Goal: Task Accomplishment & Management: Manage account settings

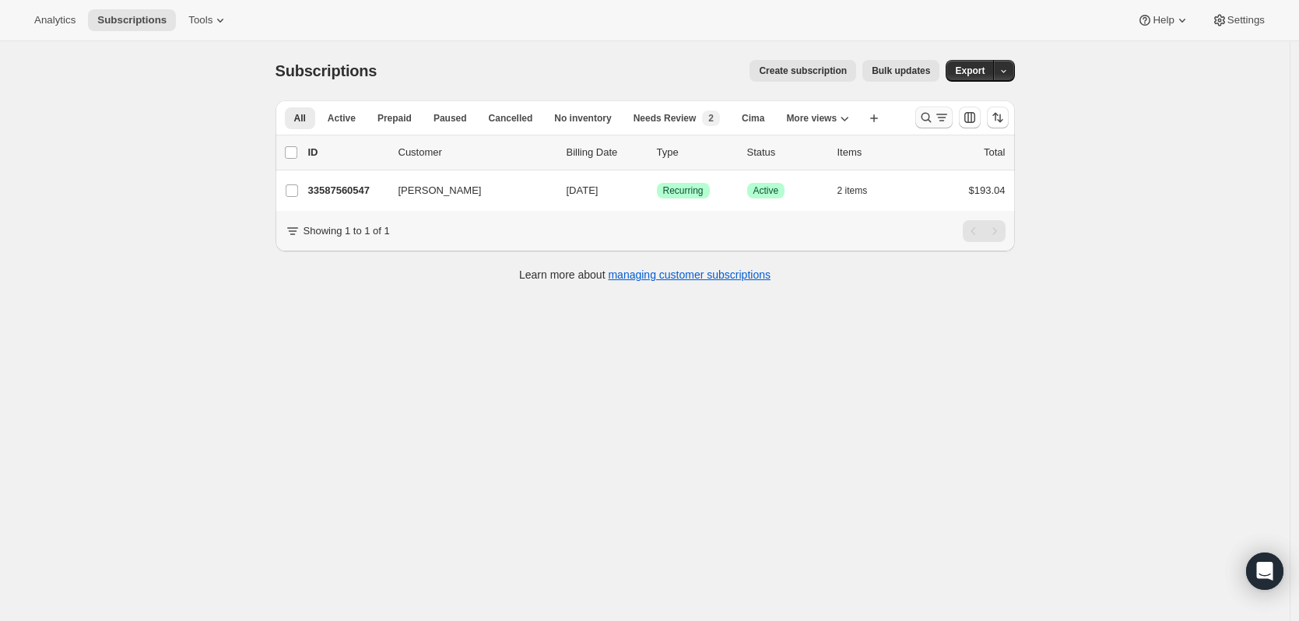
click at [934, 118] on icon "Search and filter results" at bounding box center [926, 118] width 16 height 16
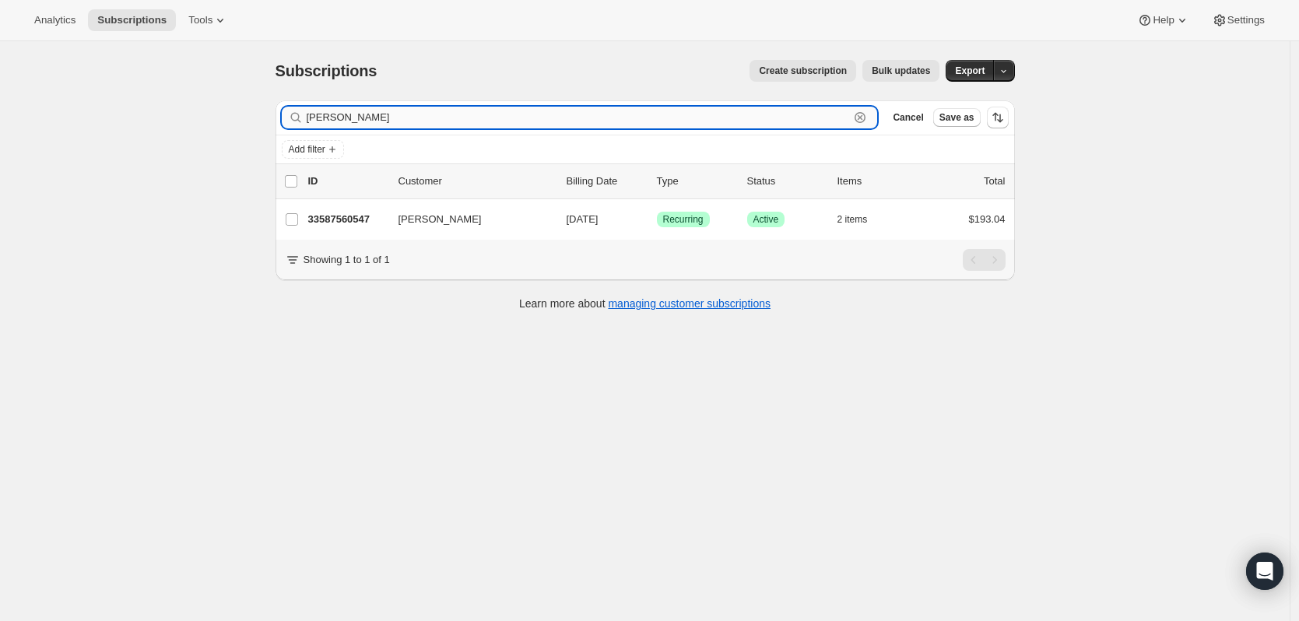
click at [850, 110] on input "[PERSON_NAME]" at bounding box center [578, 118] width 543 height 22
click at [868, 112] on icon "button" at bounding box center [860, 118] width 16 height 16
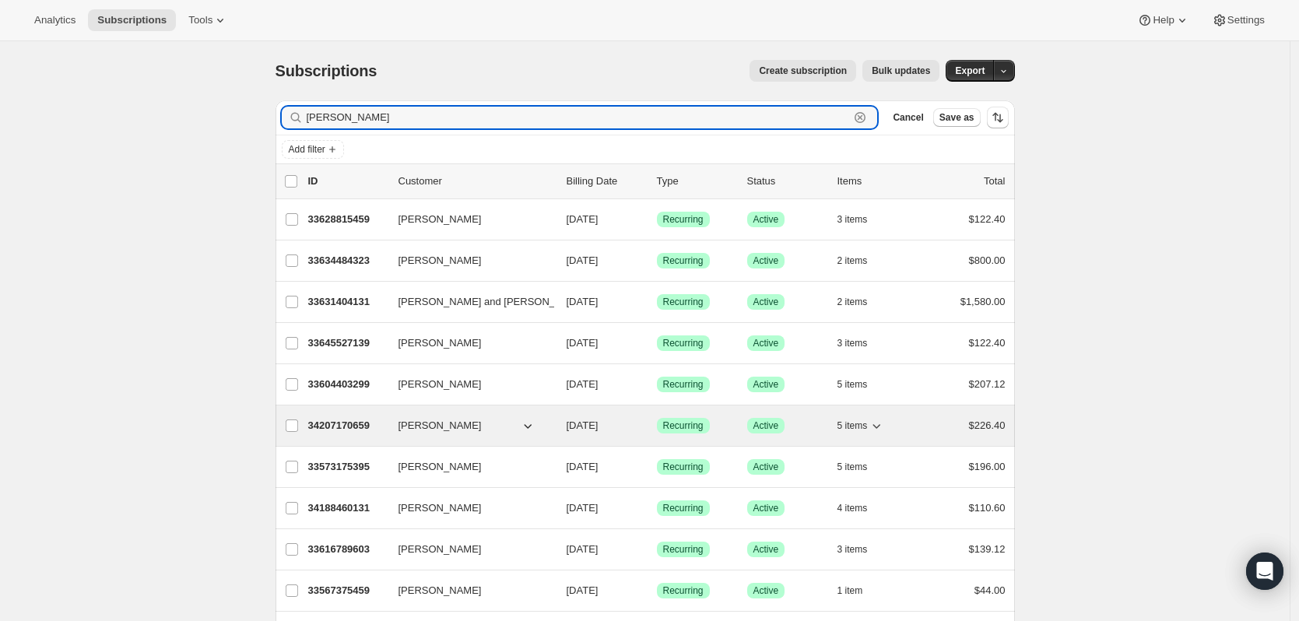
type input "[PERSON_NAME]"
click at [348, 428] on p "34207170659" at bounding box center [347, 426] width 78 height 16
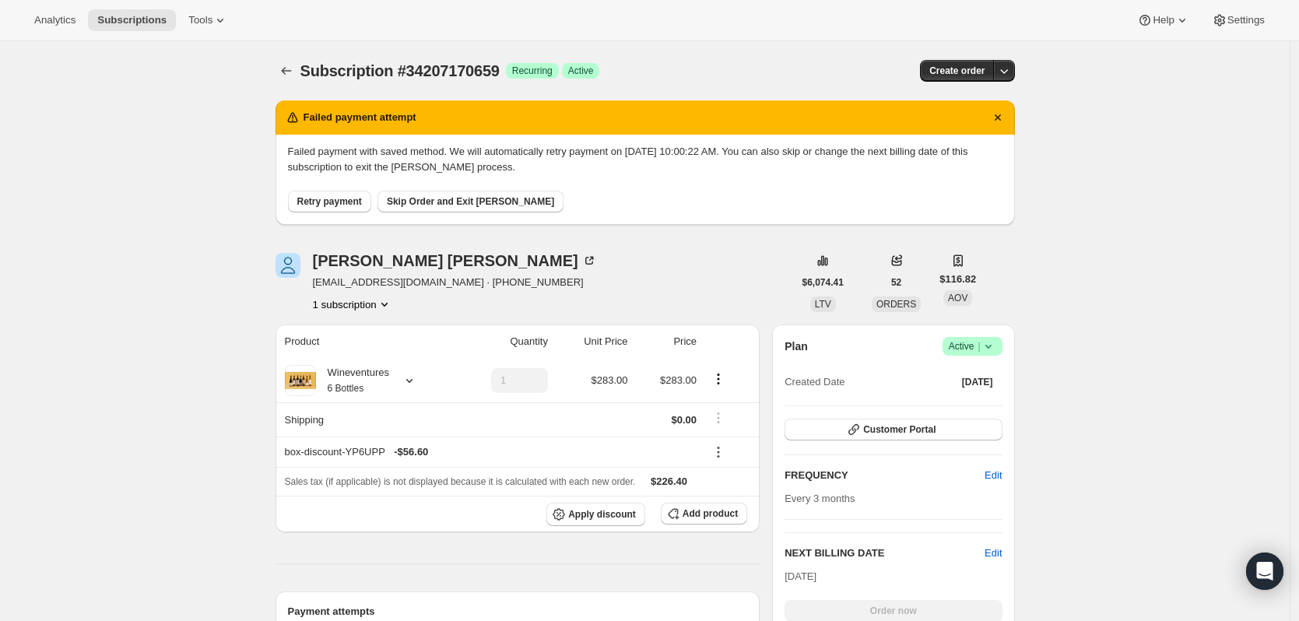
click at [422, 269] on div "[PERSON_NAME] [EMAIL_ADDRESS][DOMAIN_NAME] · [PHONE_NUMBER] 1 subscription" at bounding box center [455, 282] width 284 height 59
click at [581, 264] on icon at bounding box center [589, 261] width 16 height 16
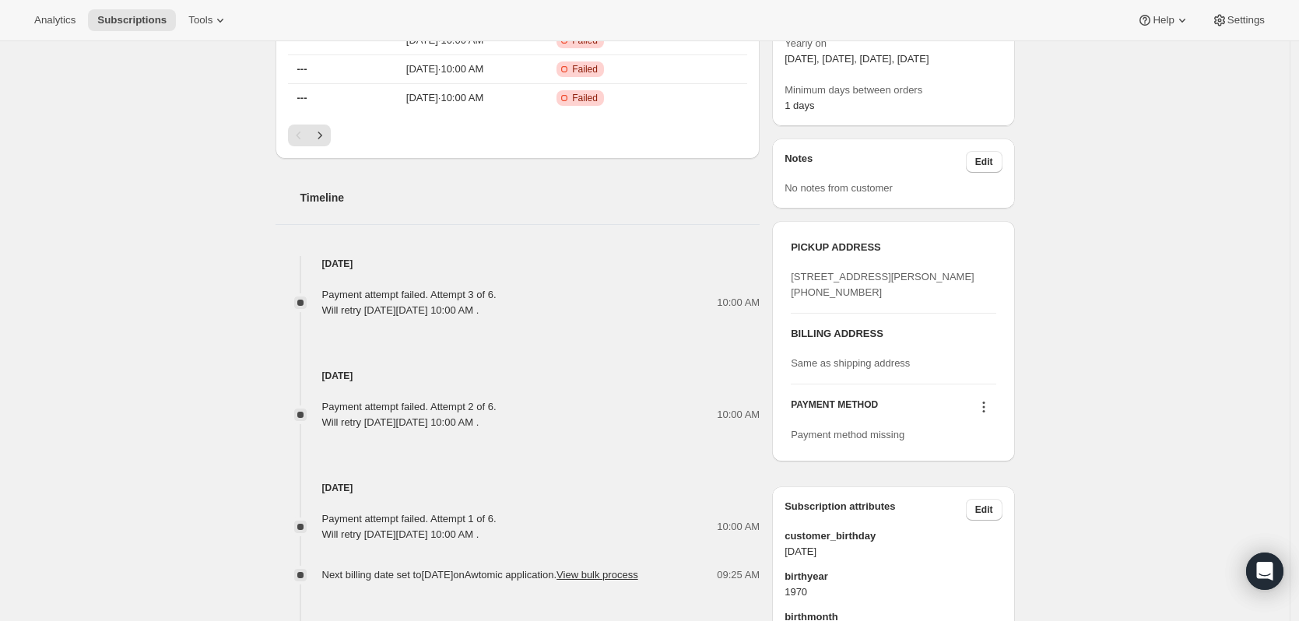
scroll to position [700, 0]
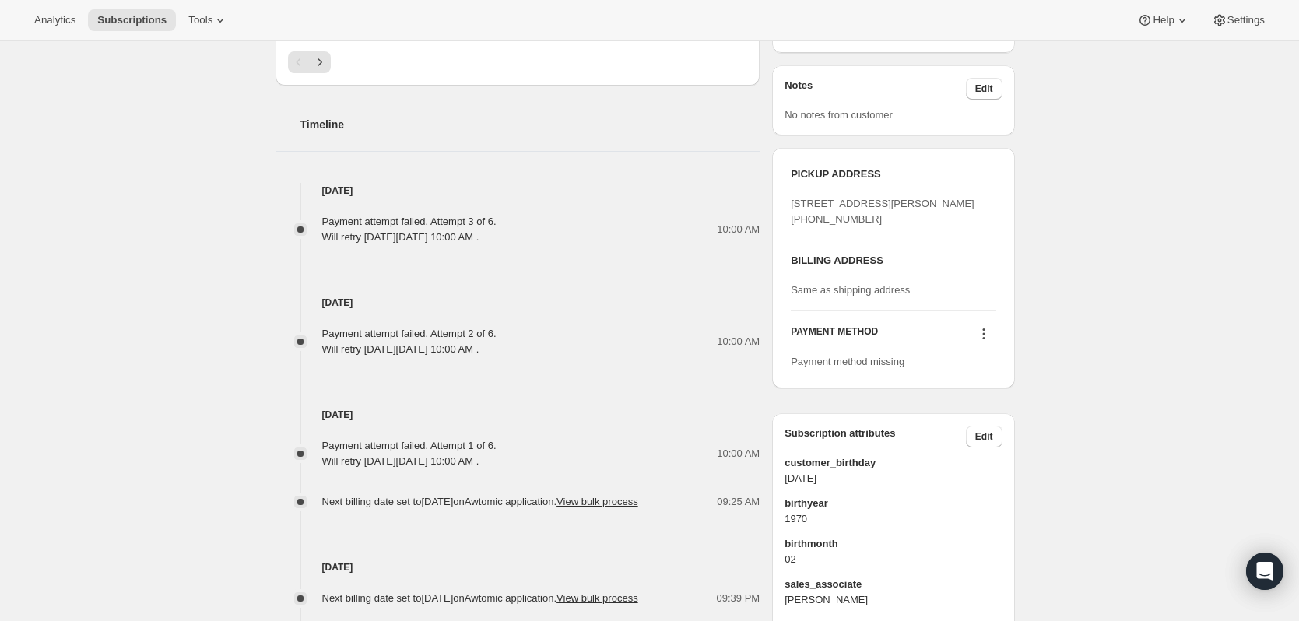
click at [996, 342] on button at bounding box center [983, 333] width 25 height 17
click at [985, 430] on span "Add credit card" at bounding box center [969, 436] width 68 height 12
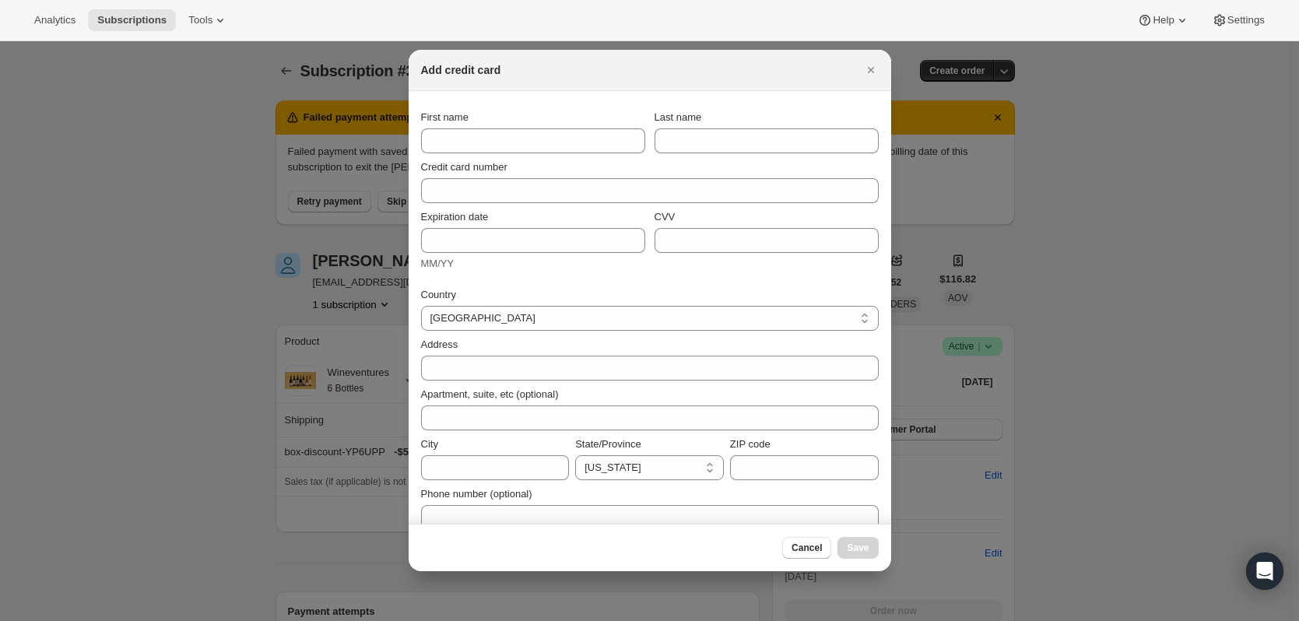
scroll to position [0, 0]
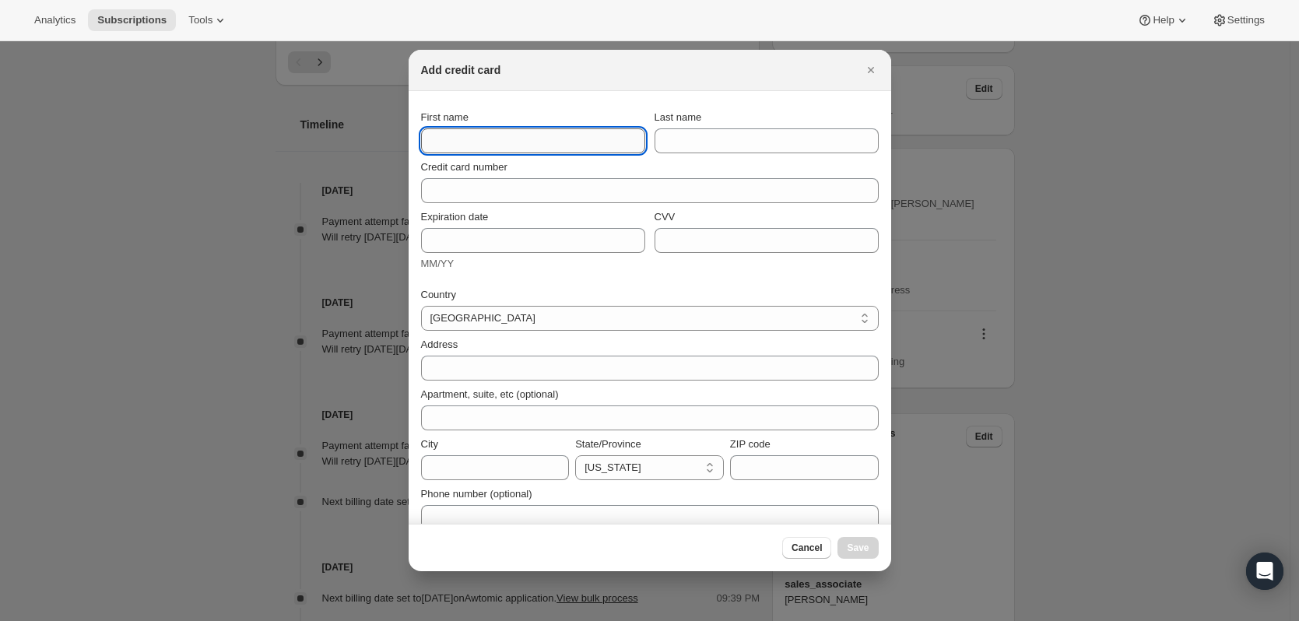
click at [541, 145] on input "First name" at bounding box center [533, 140] width 224 height 25
type input "[PERSON_NAME]"
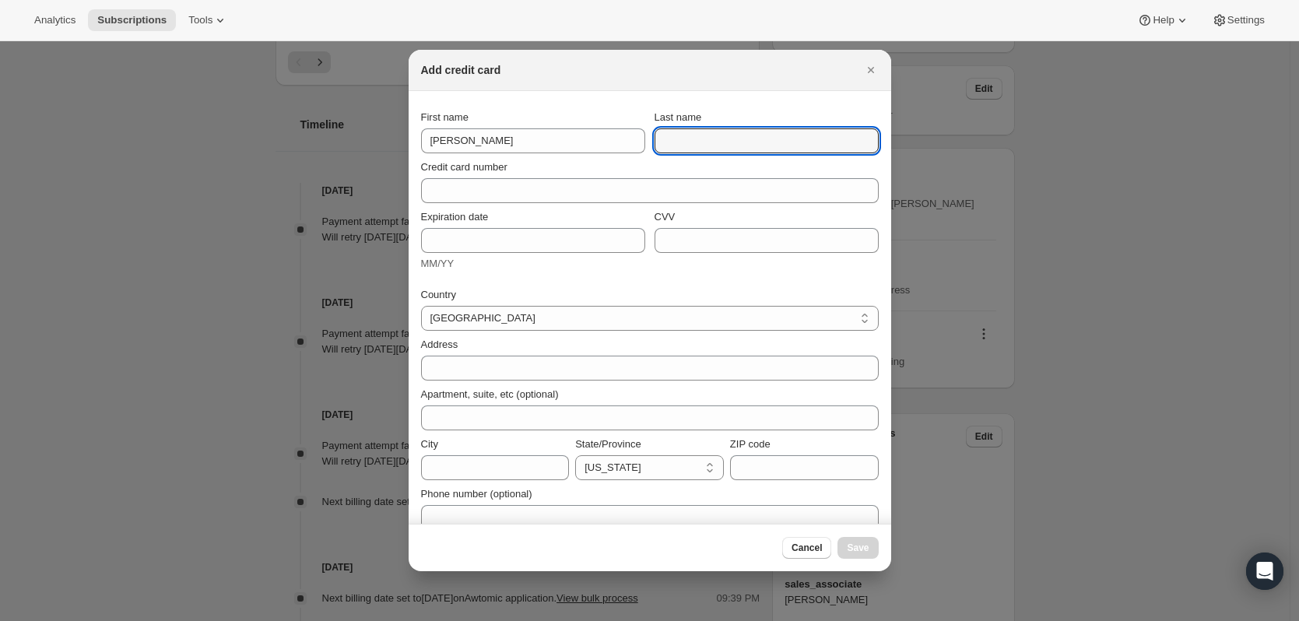
click at [883, 65] on div "Add credit card" at bounding box center [650, 70] width 483 height 41
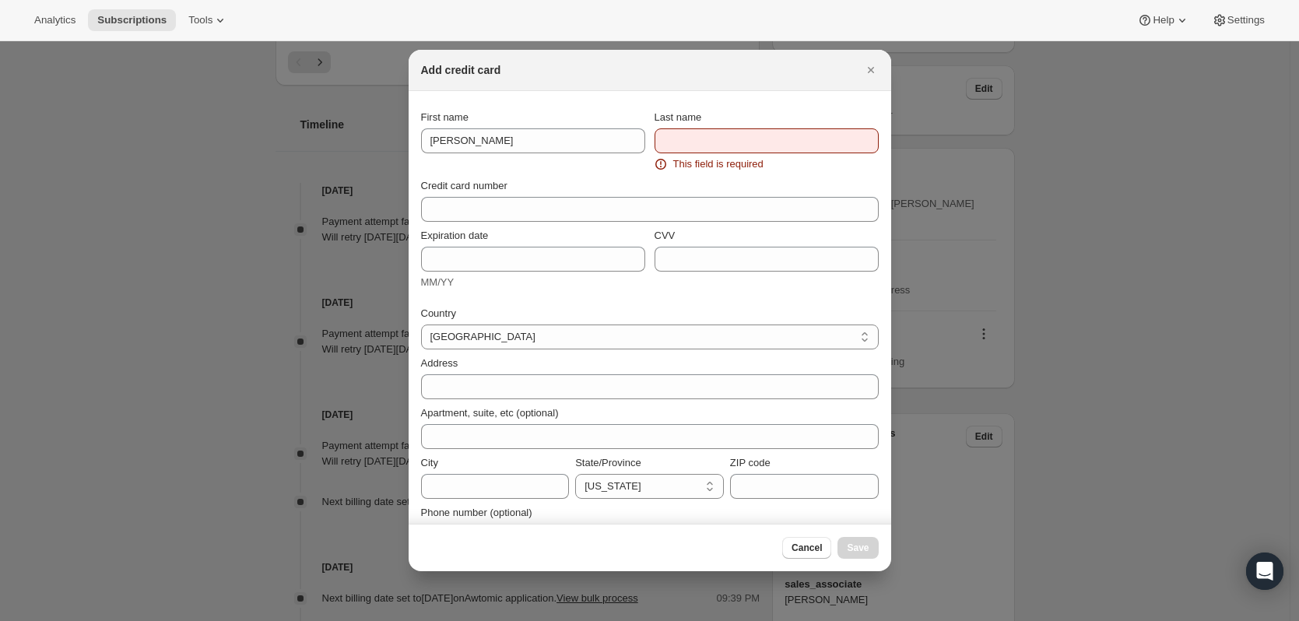
click at [880, 79] on div "Add credit card" at bounding box center [650, 70] width 483 height 41
click at [865, 66] on icon "Close" at bounding box center [871, 70] width 16 height 16
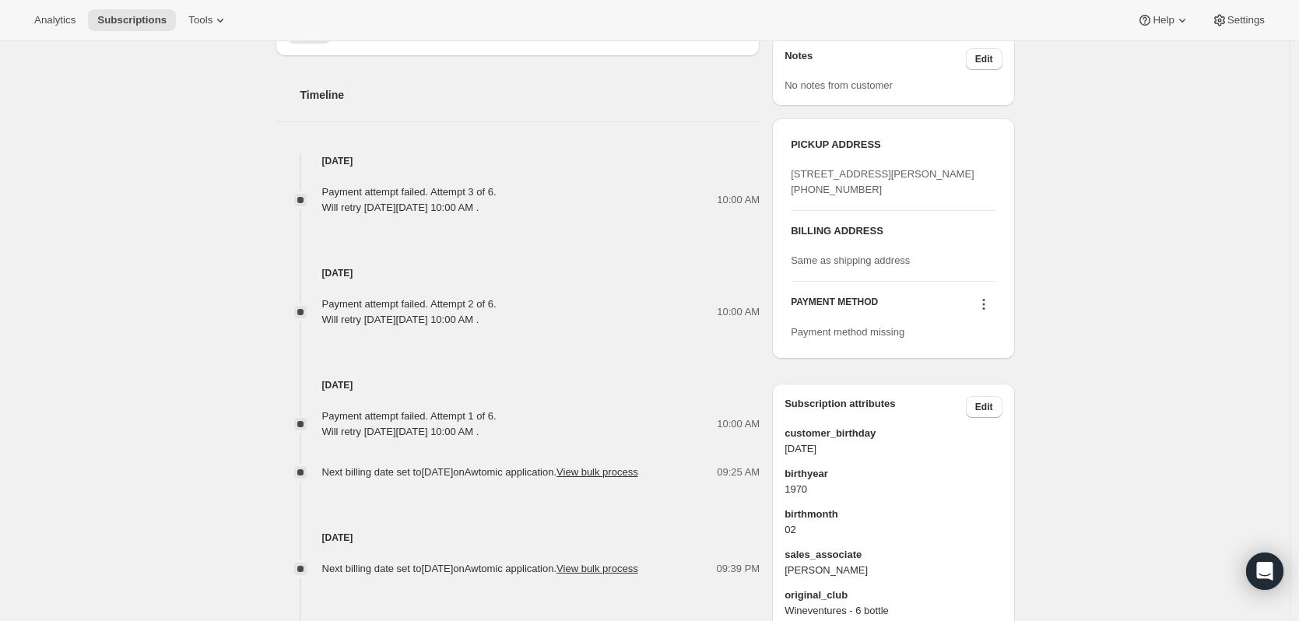
scroll to position [720, 0]
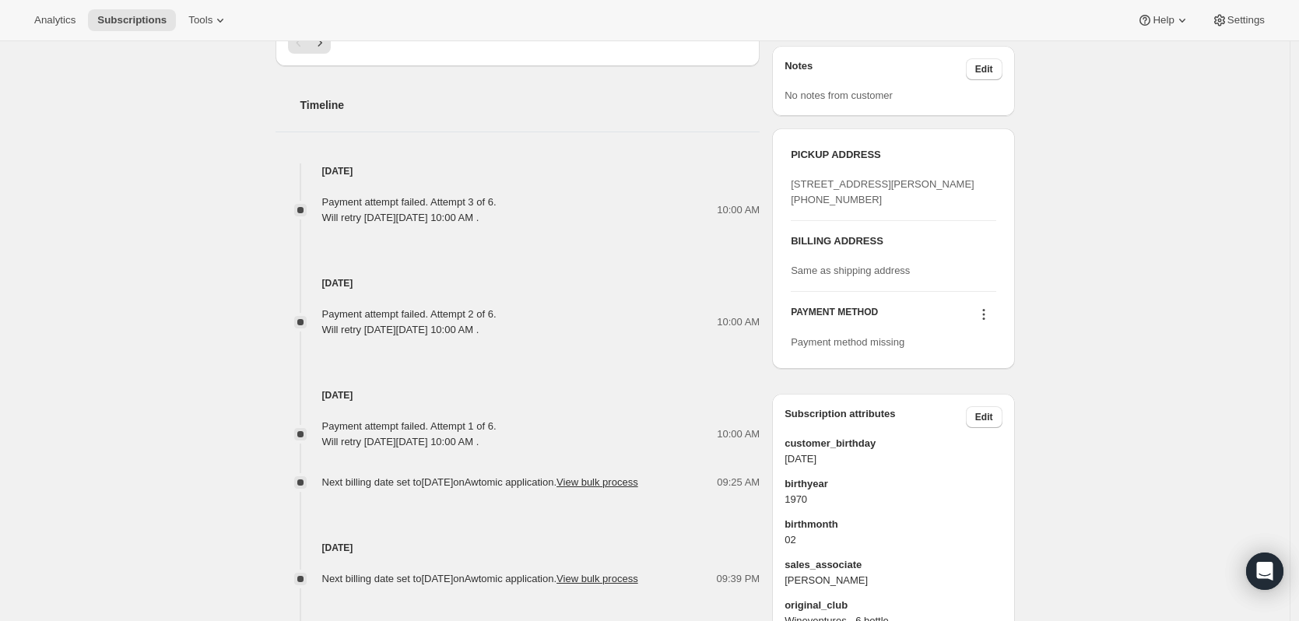
click at [989, 322] on icon at bounding box center [984, 315] width 16 height 16
click at [774, 419] on div "[PERSON_NAME] [EMAIL_ADDRESS][DOMAIN_NAME] · [PHONE_NUMBER] 1 subscription $6,0…" at bounding box center [639, 135] width 752 height 1255
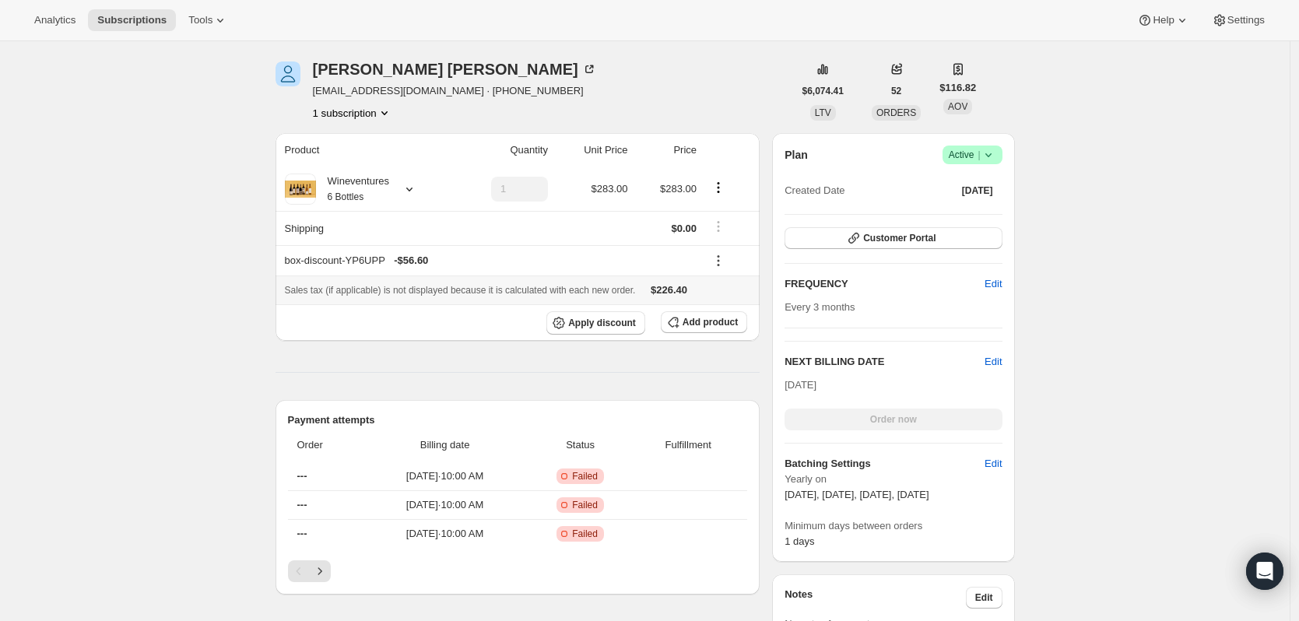
scroll to position [545, 0]
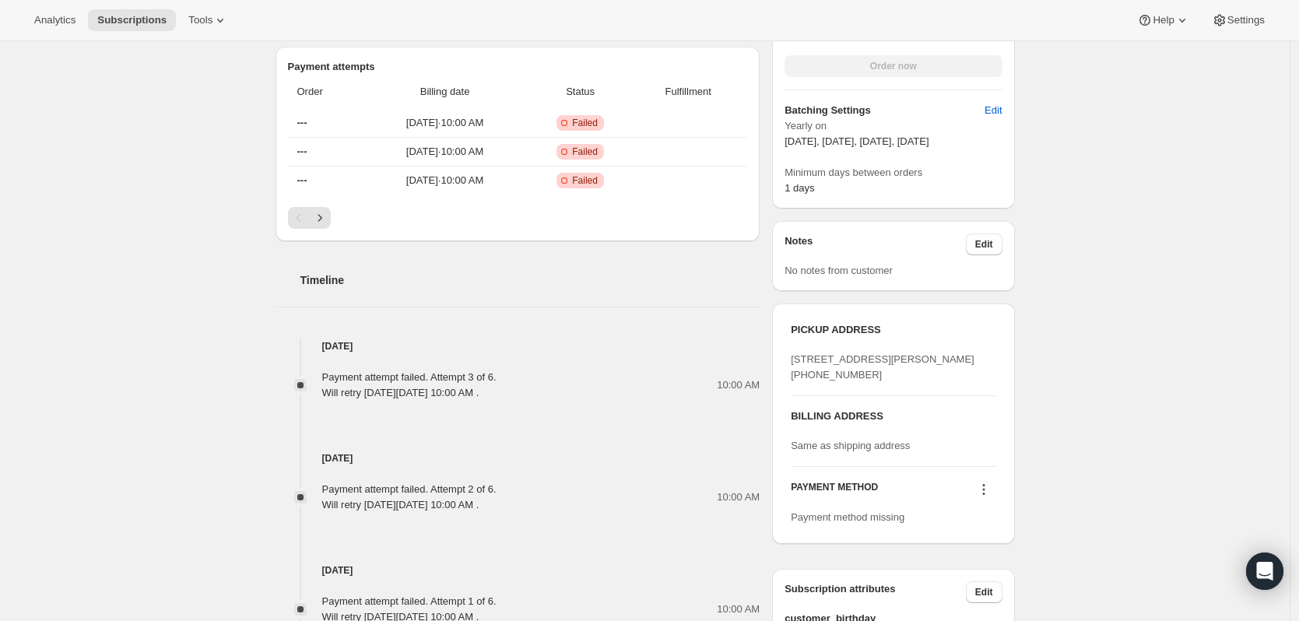
click at [995, 498] on button at bounding box center [983, 489] width 25 height 17
click at [964, 510] on span "Add credit card" at bounding box center [969, 506] width 68 height 12
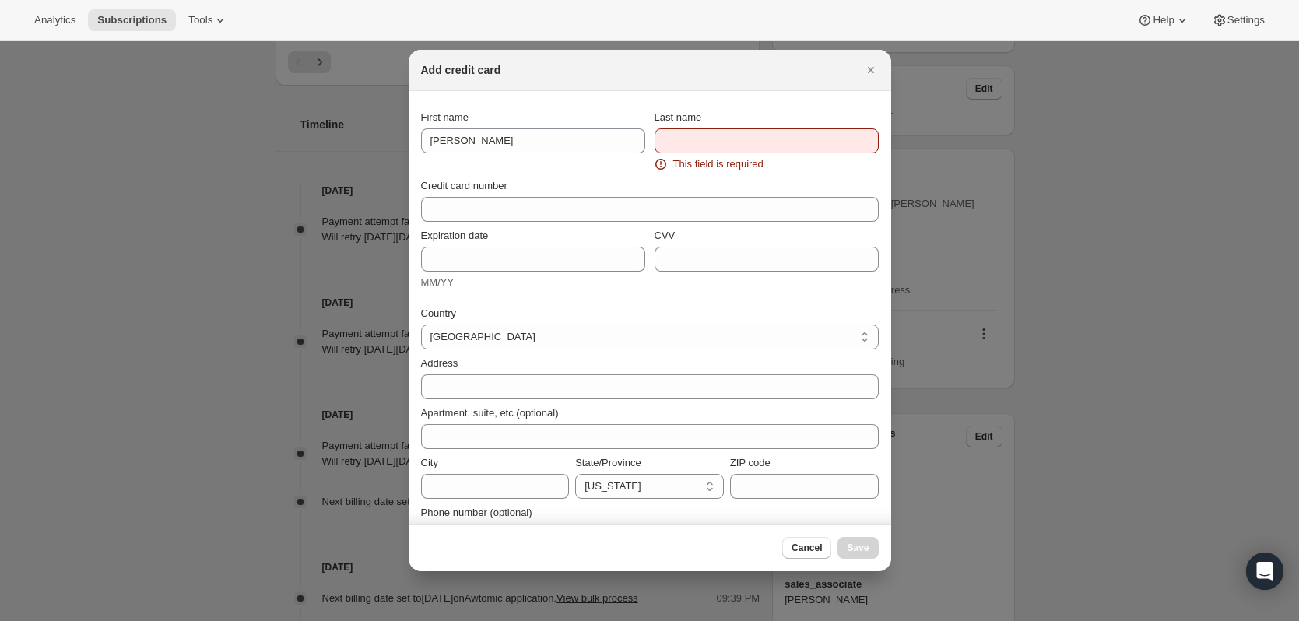
scroll to position [0, 0]
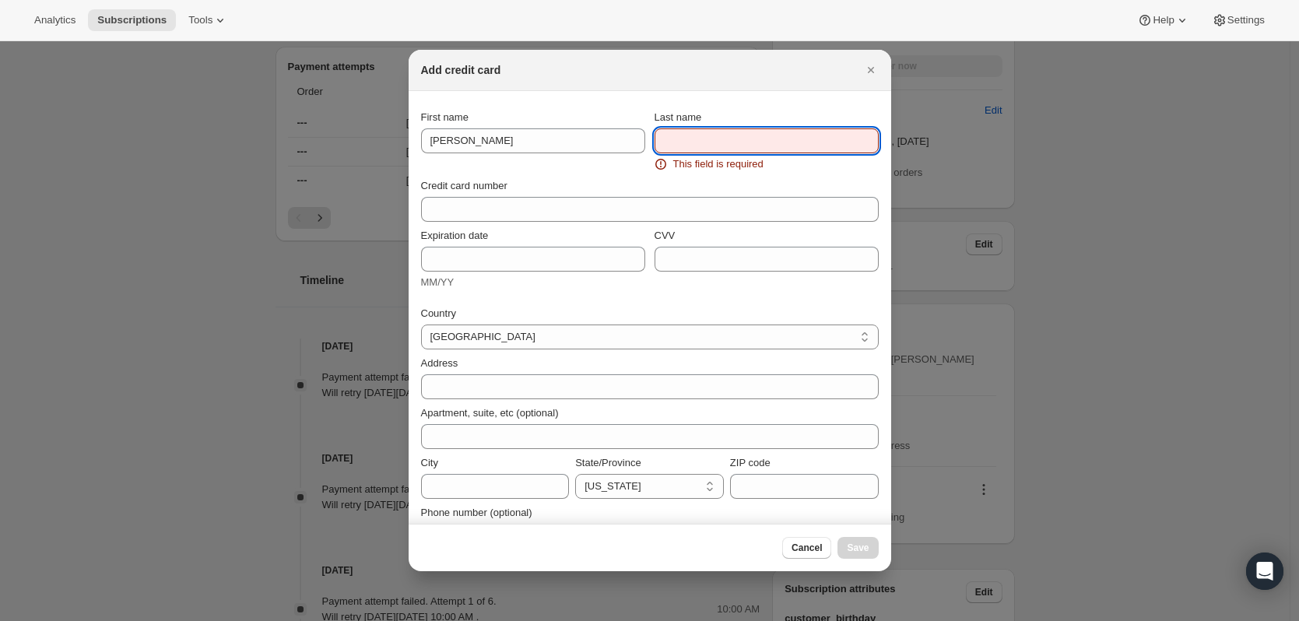
click at [837, 136] on input "Last name" at bounding box center [767, 140] width 224 height 25
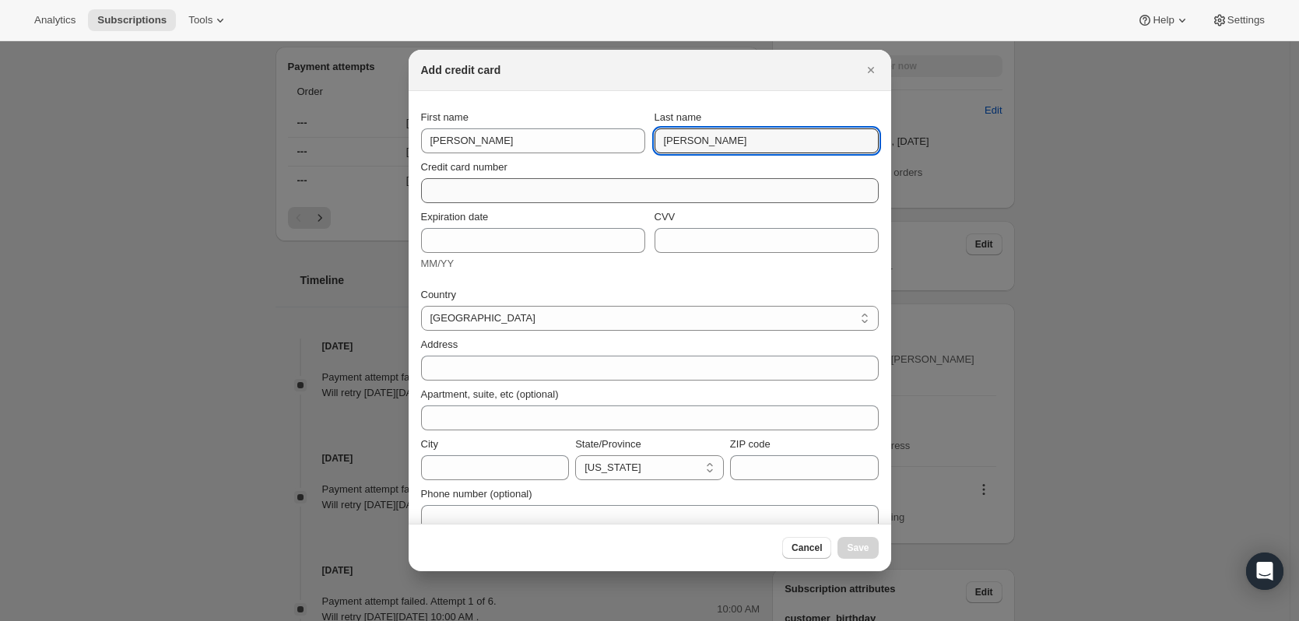
type input "[PERSON_NAME]"
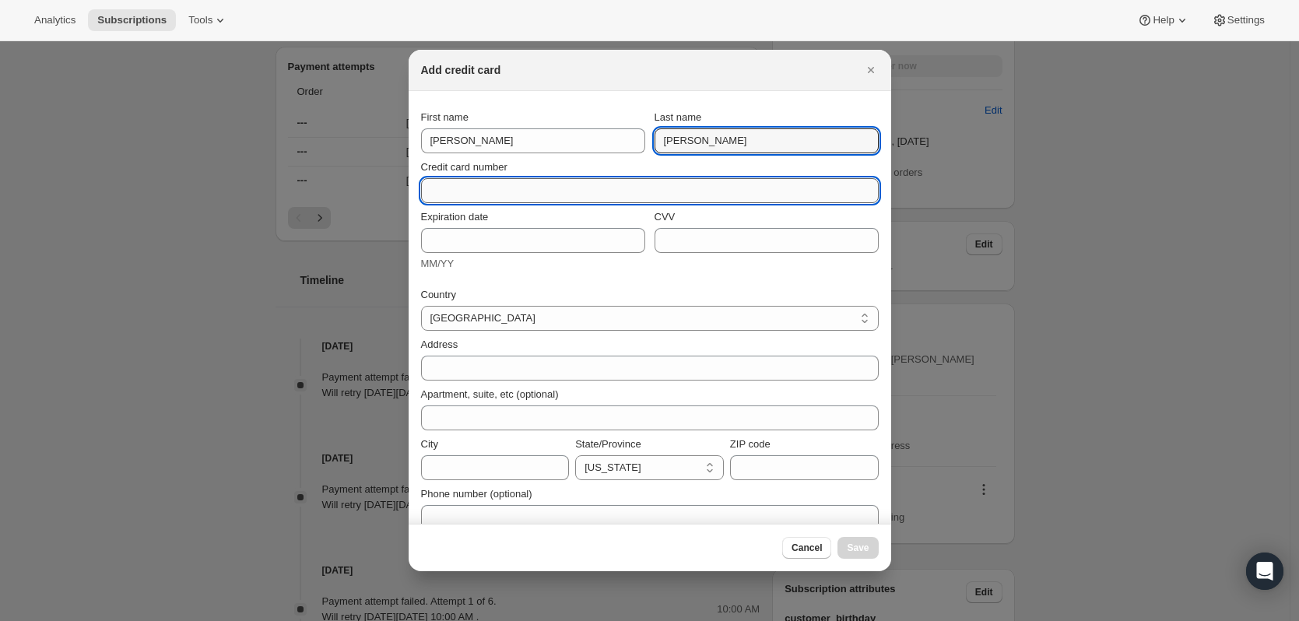
click at [700, 190] on input "Credit card number" at bounding box center [643, 190] width 445 height 25
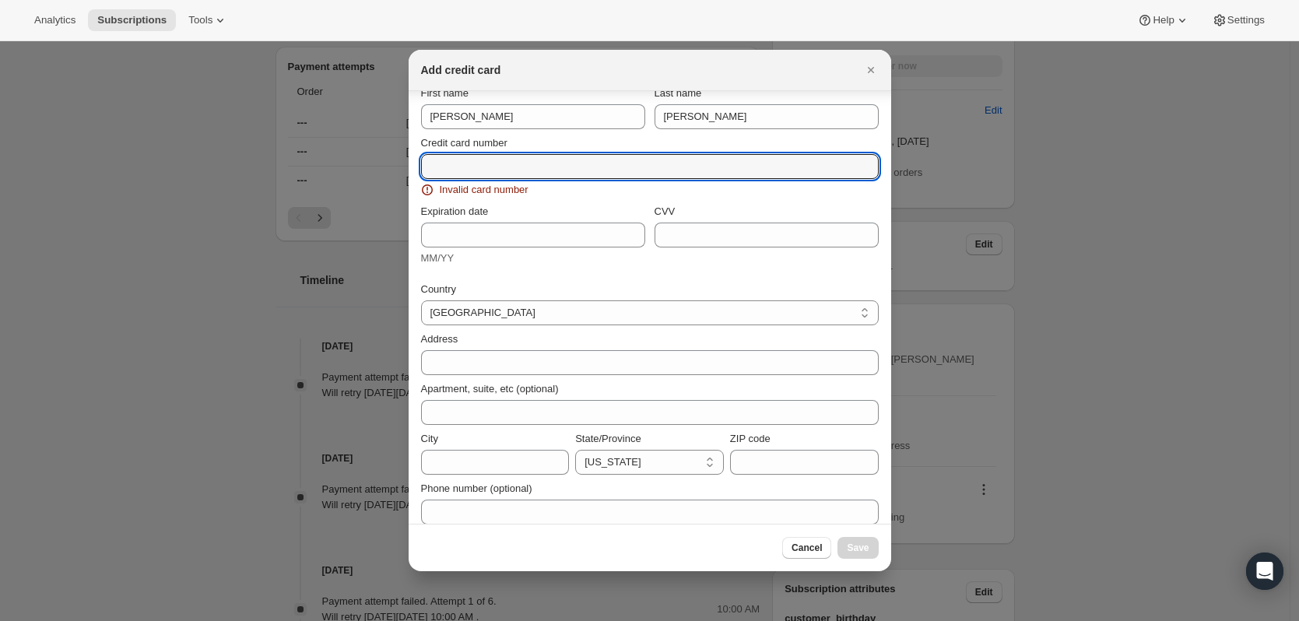
scroll to position [37, 0]
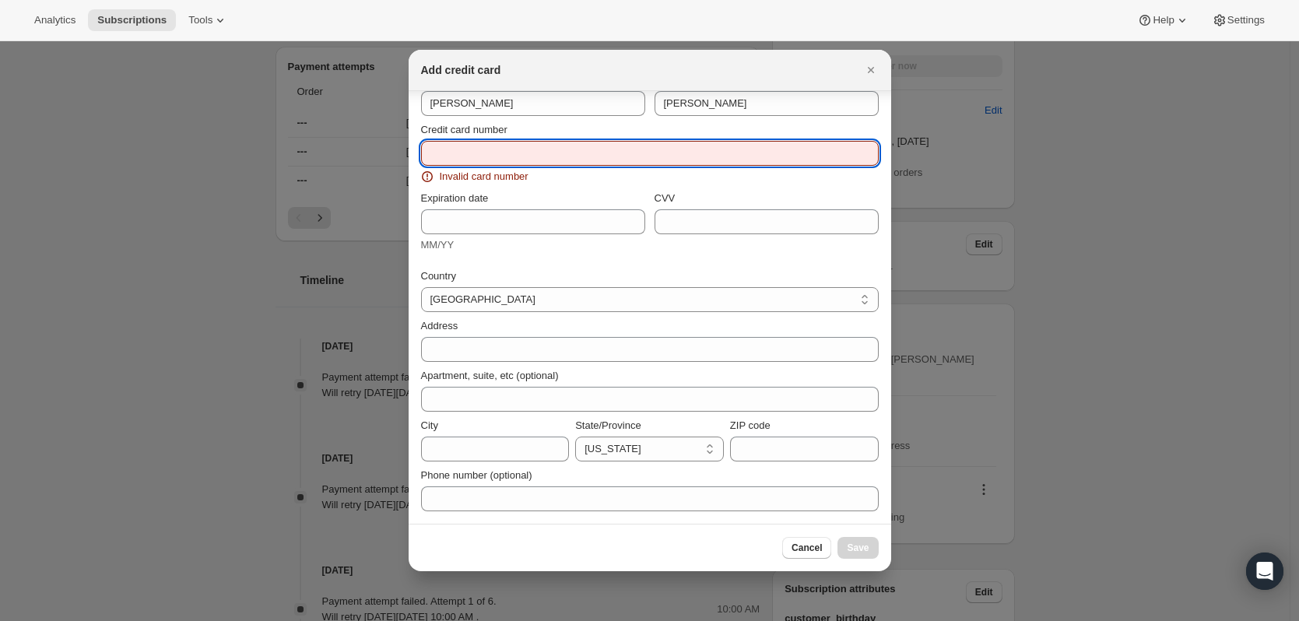
click at [490, 139] on div "Credit card number Invalid card number" at bounding box center [650, 153] width 458 height 62
click at [490, 159] on input "Credit card number" at bounding box center [643, 153] width 445 height 25
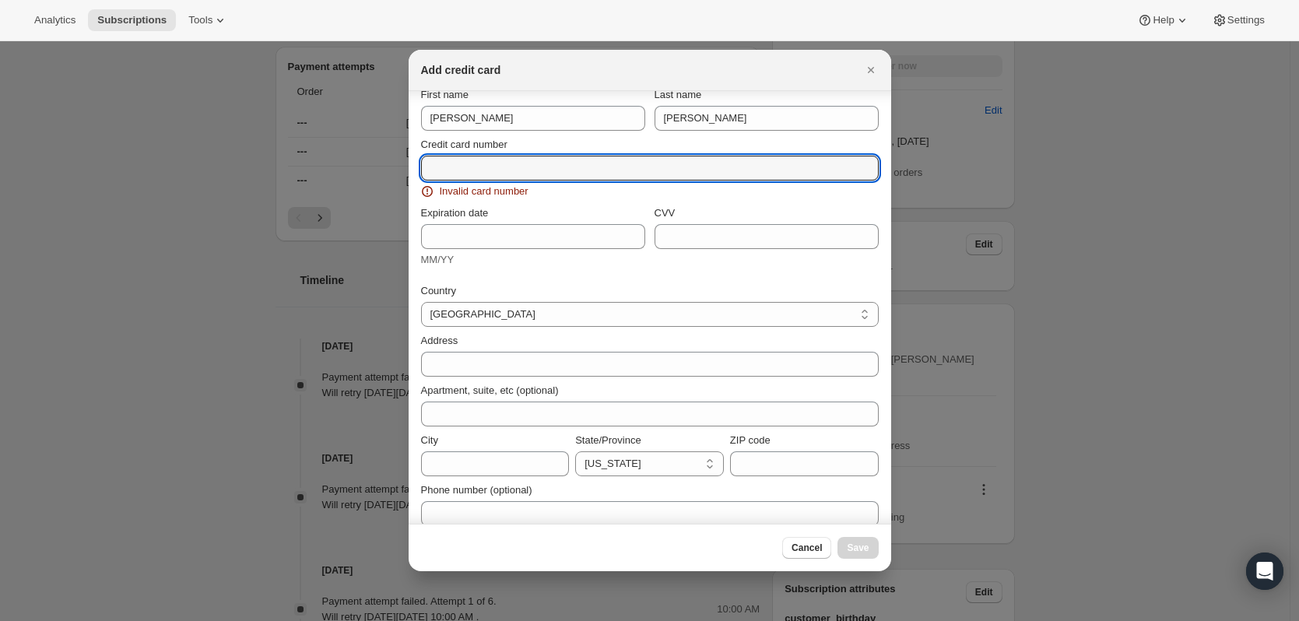
scroll to position [0, 0]
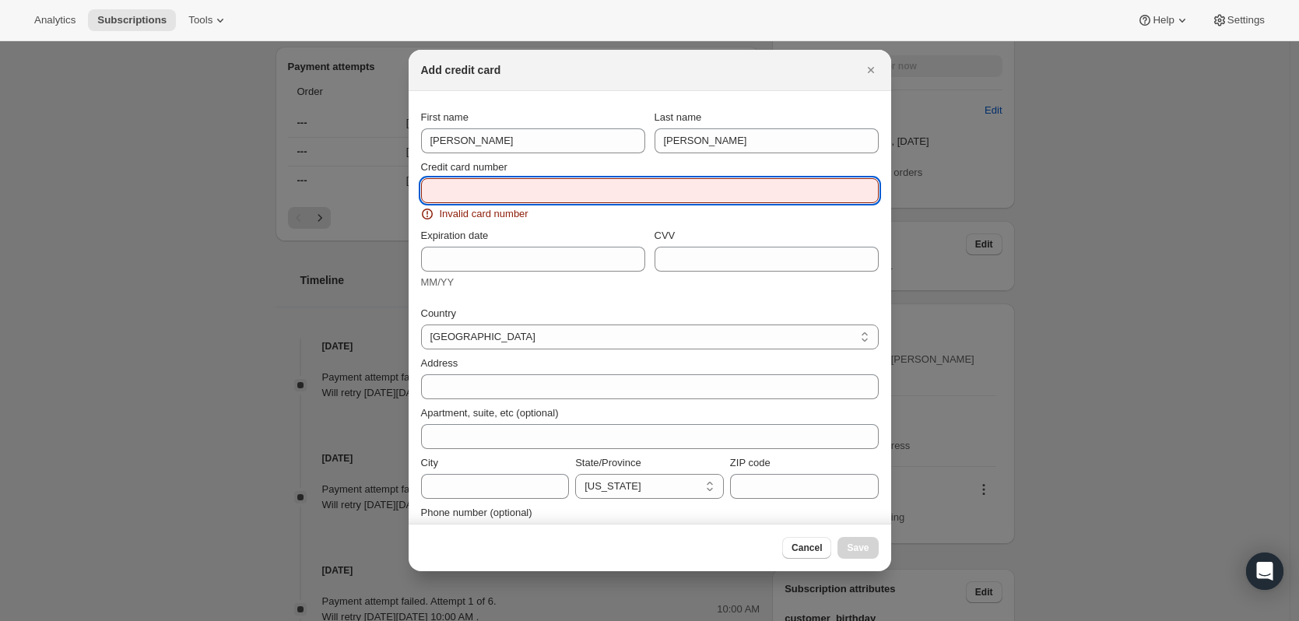
click at [515, 192] on input "Credit card number" at bounding box center [643, 190] width 445 height 25
click at [727, 184] on input "Credit card number" at bounding box center [643, 190] width 445 height 25
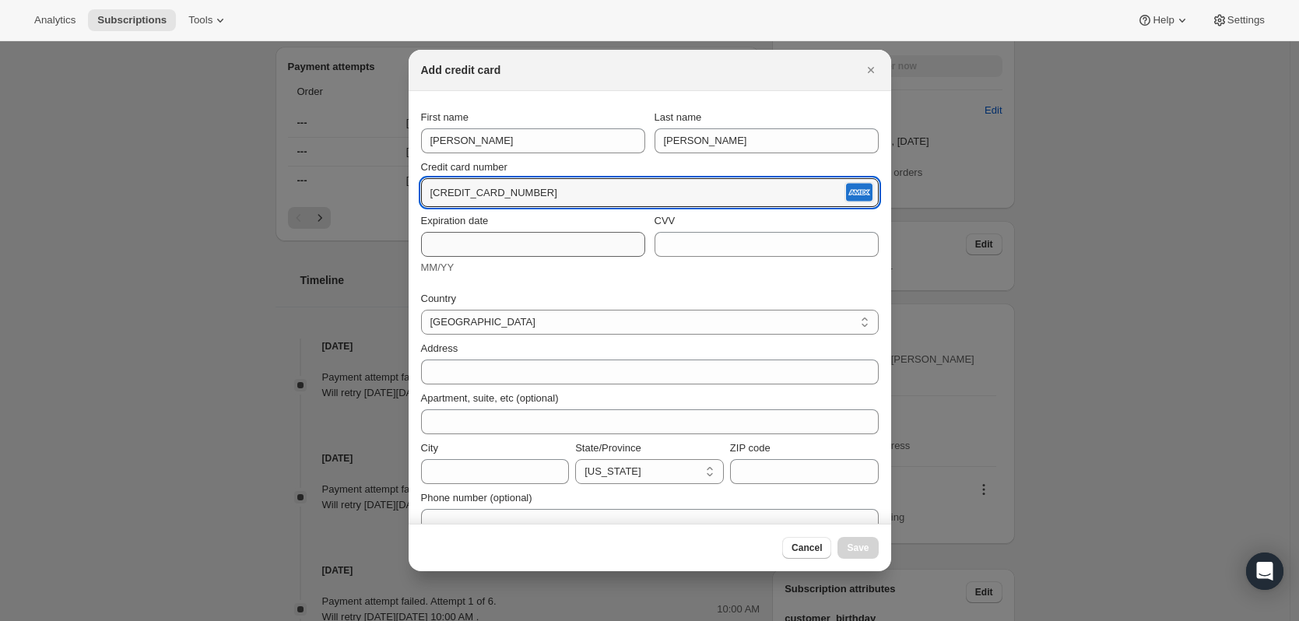
type input "[CREDIT_CARD_NUMBER]"
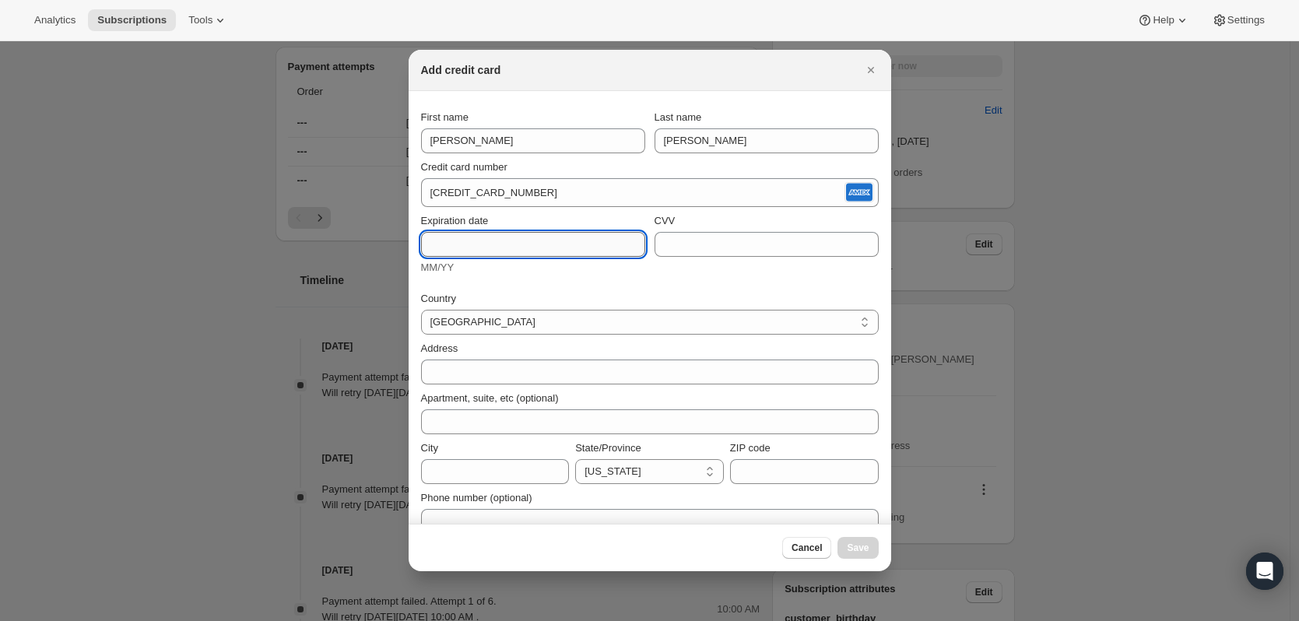
click at [526, 238] on input "Expiration date" at bounding box center [533, 244] width 224 height 25
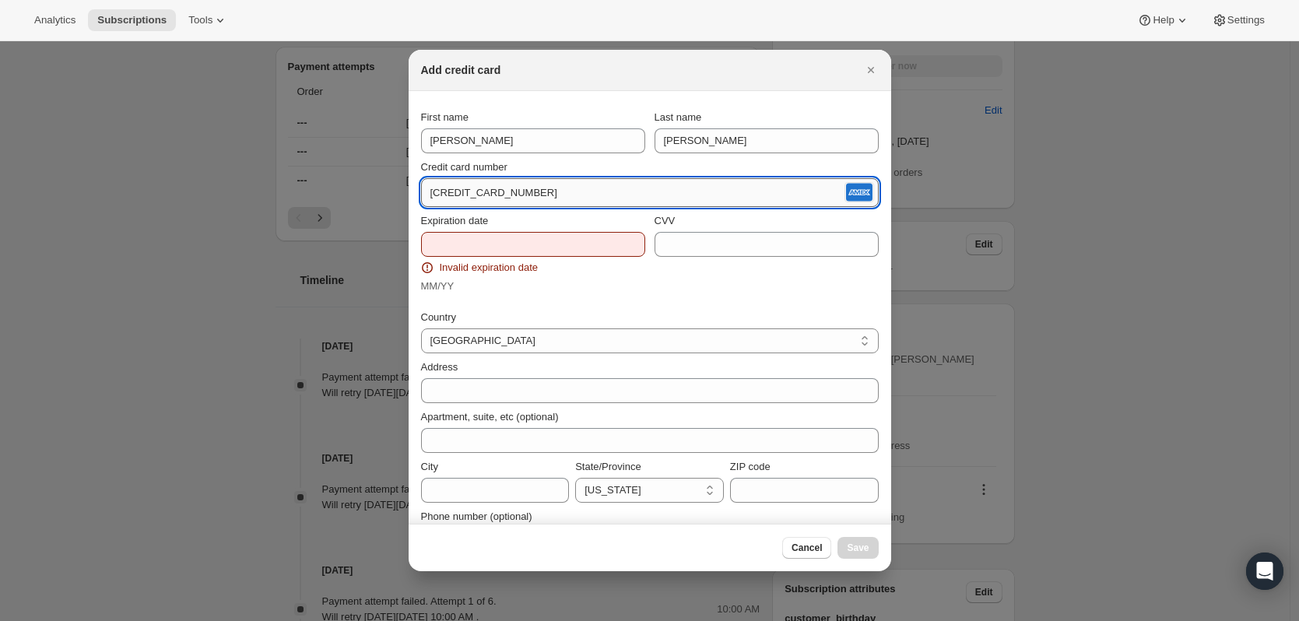
click at [653, 191] on input "[CREDIT_CARD_NUMBER]" at bounding box center [631, 193] width 420 height 25
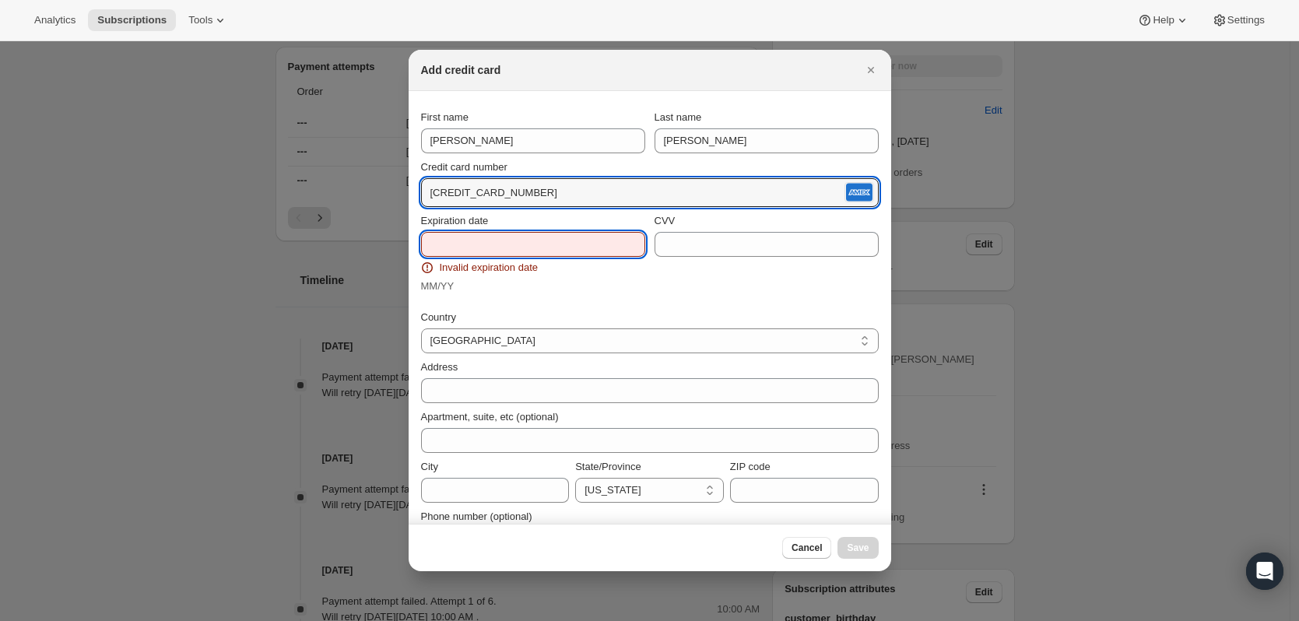
click at [549, 241] on input "Expiration date" at bounding box center [533, 244] width 224 height 25
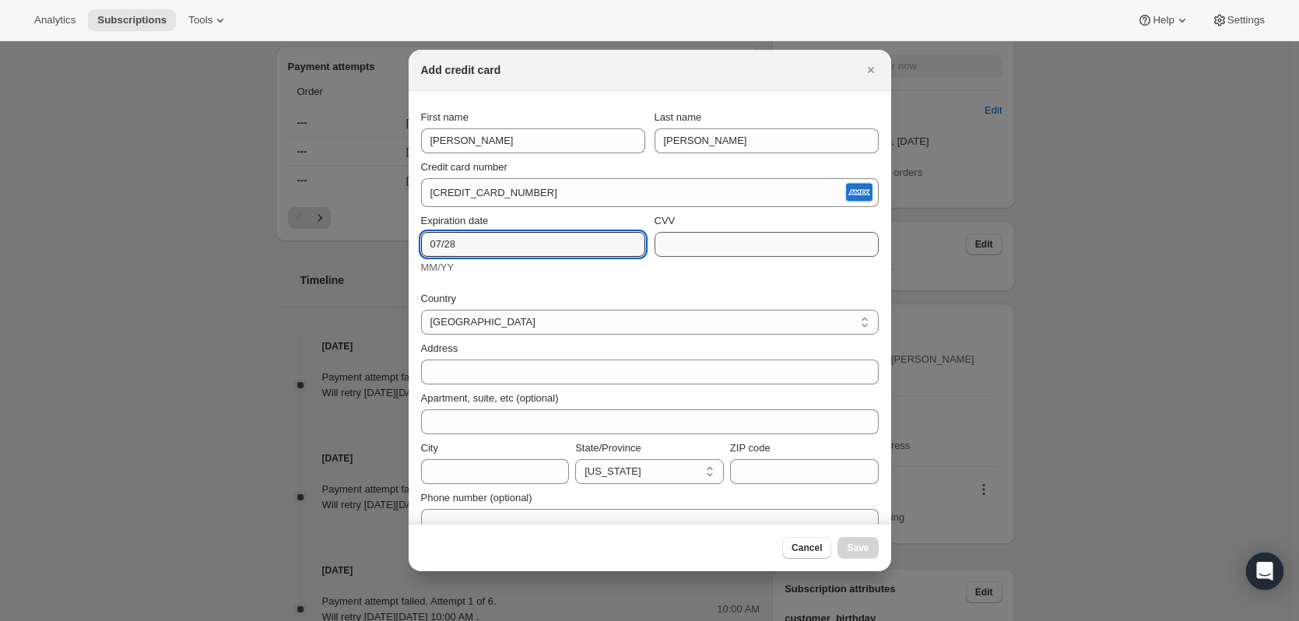
type input "07/28"
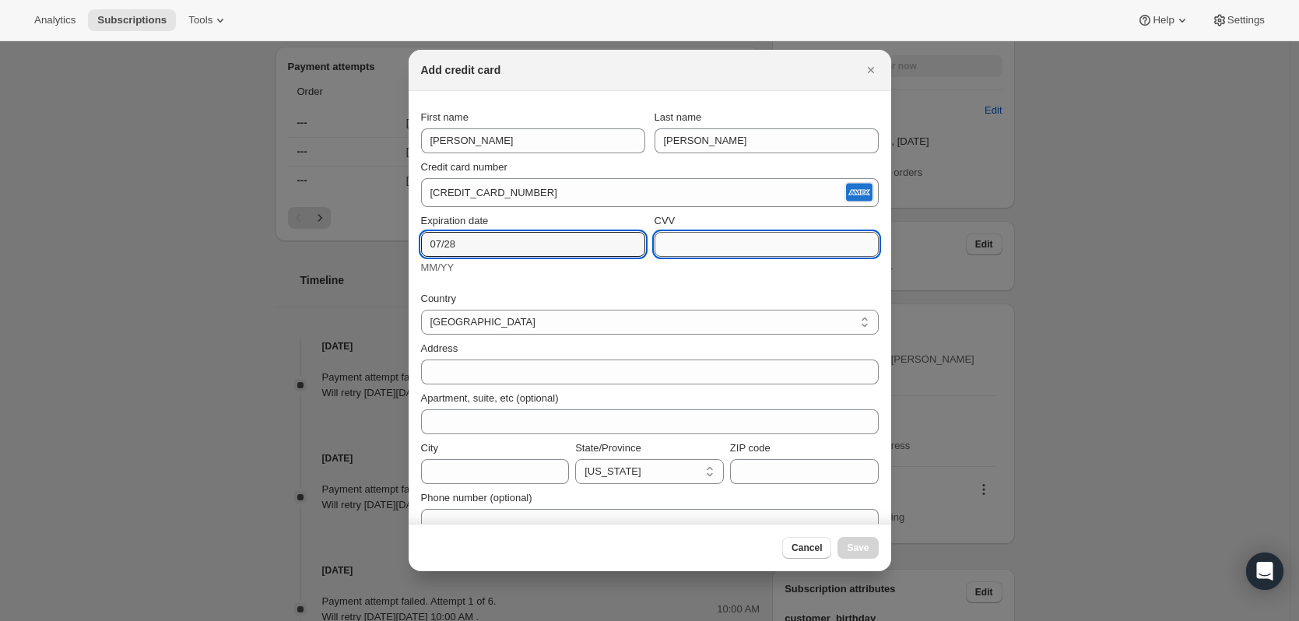
click at [676, 246] on input "CVV" at bounding box center [767, 244] width 224 height 25
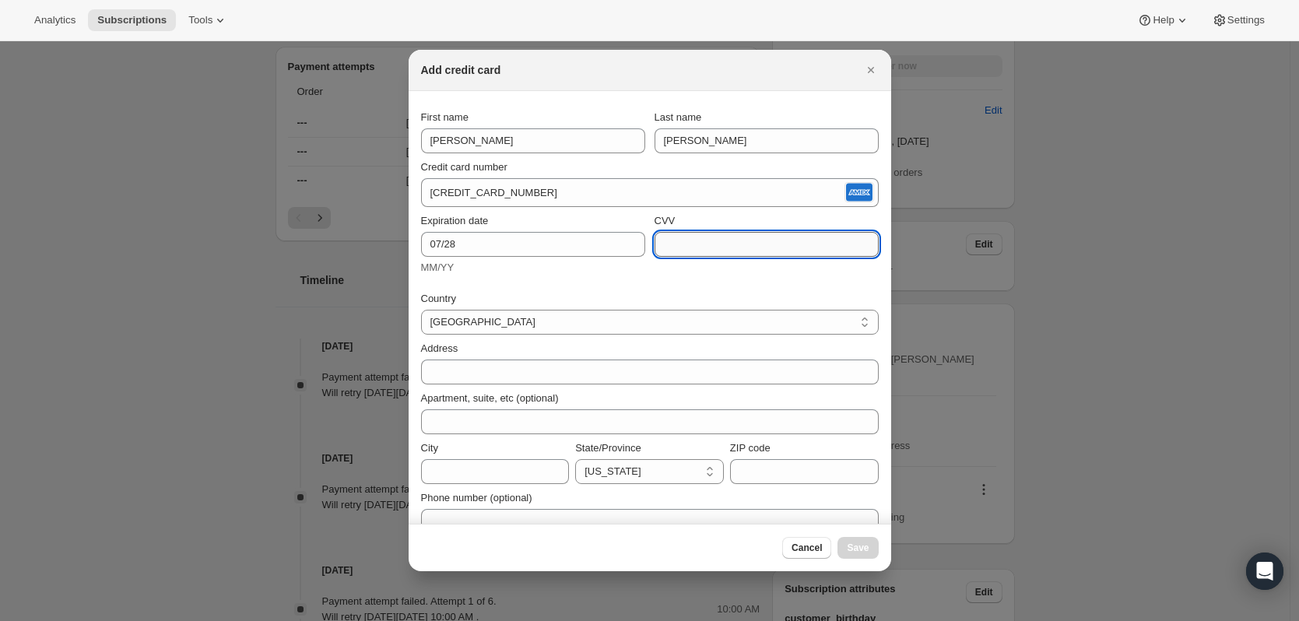
click at [734, 241] on input "CVV" at bounding box center [767, 244] width 224 height 25
type input "7248"
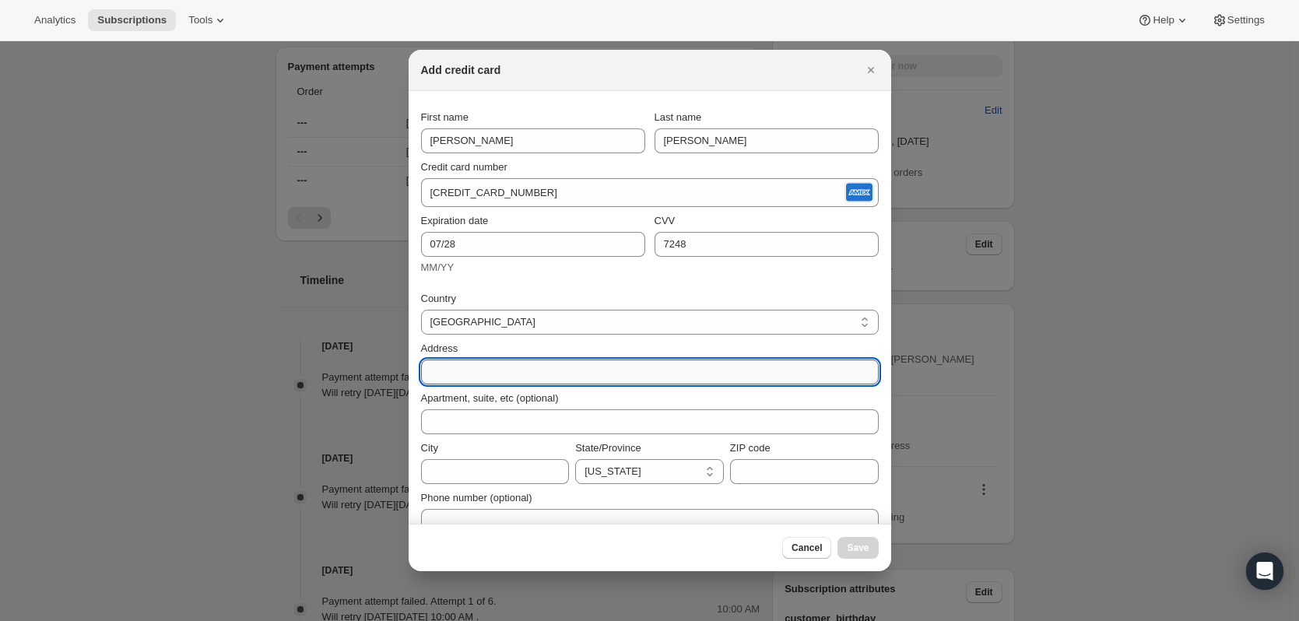
click at [483, 368] on input "Address" at bounding box center [650, 372] width 458 height 25
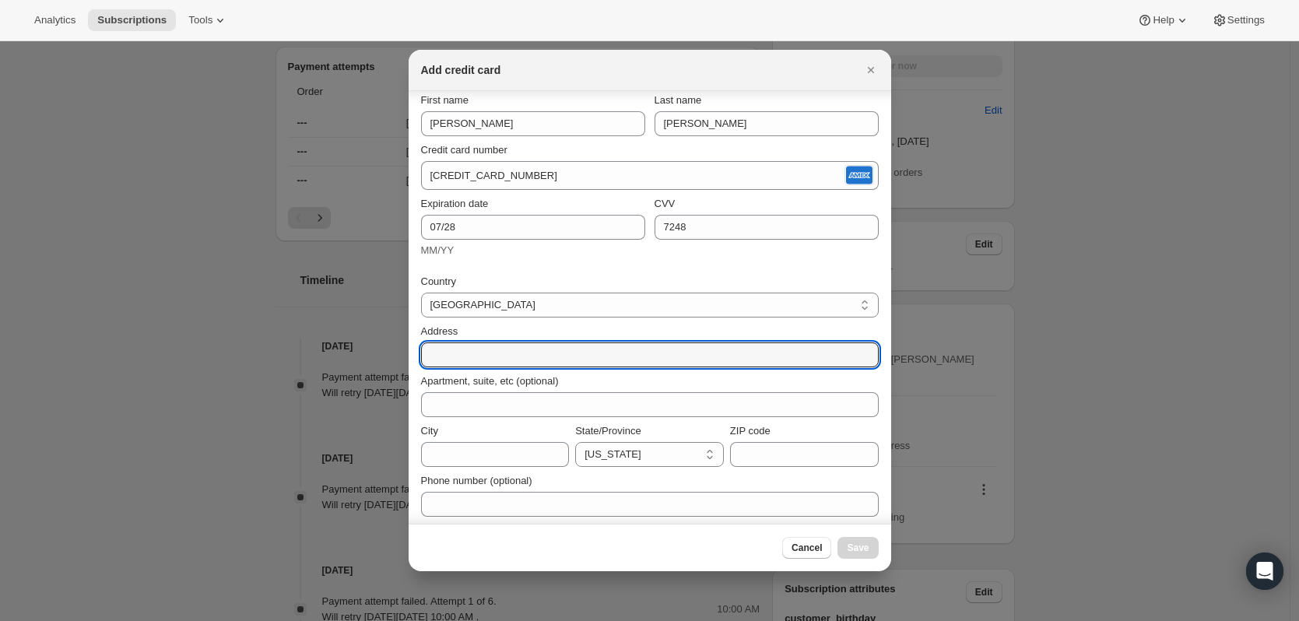
scroll to position [22, 0]
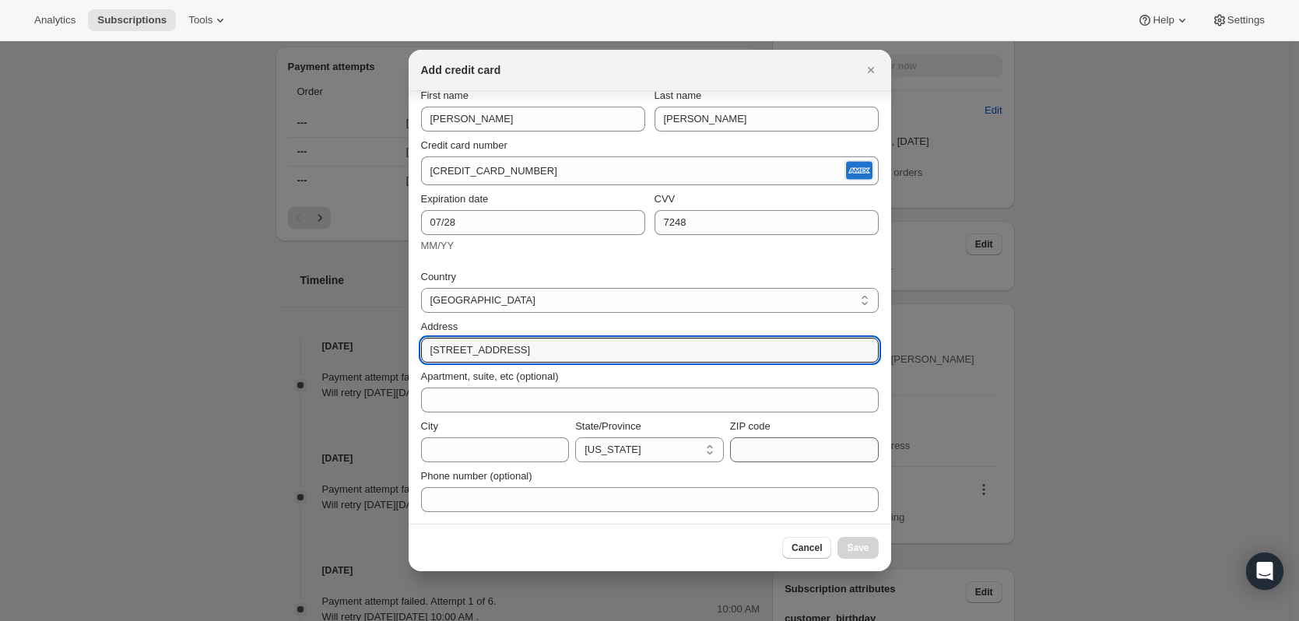
type input "[STREET_ADDRESS]"
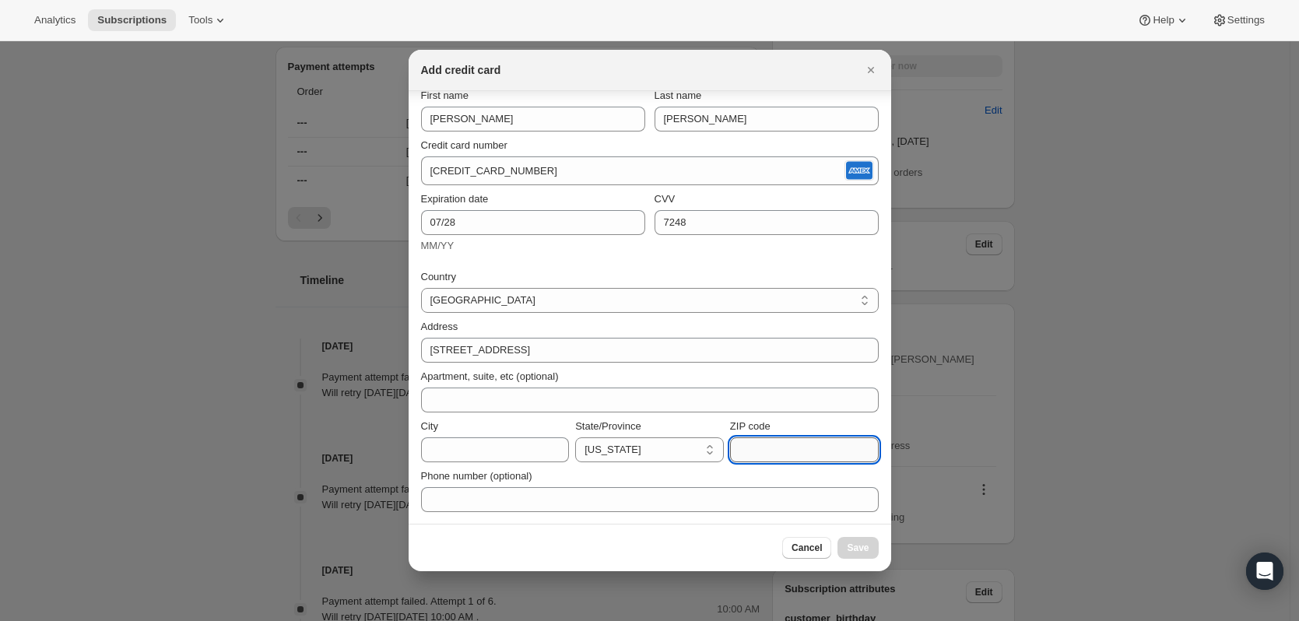
click at [764, 454] on input "ZIP code" at bounding box center [804, 449] width 149 height 25
type input "94556"
paste input "94556"
type input "94556"
click at [486, 452] on input "City" at bounding box center [495, 449] width 149 height 25
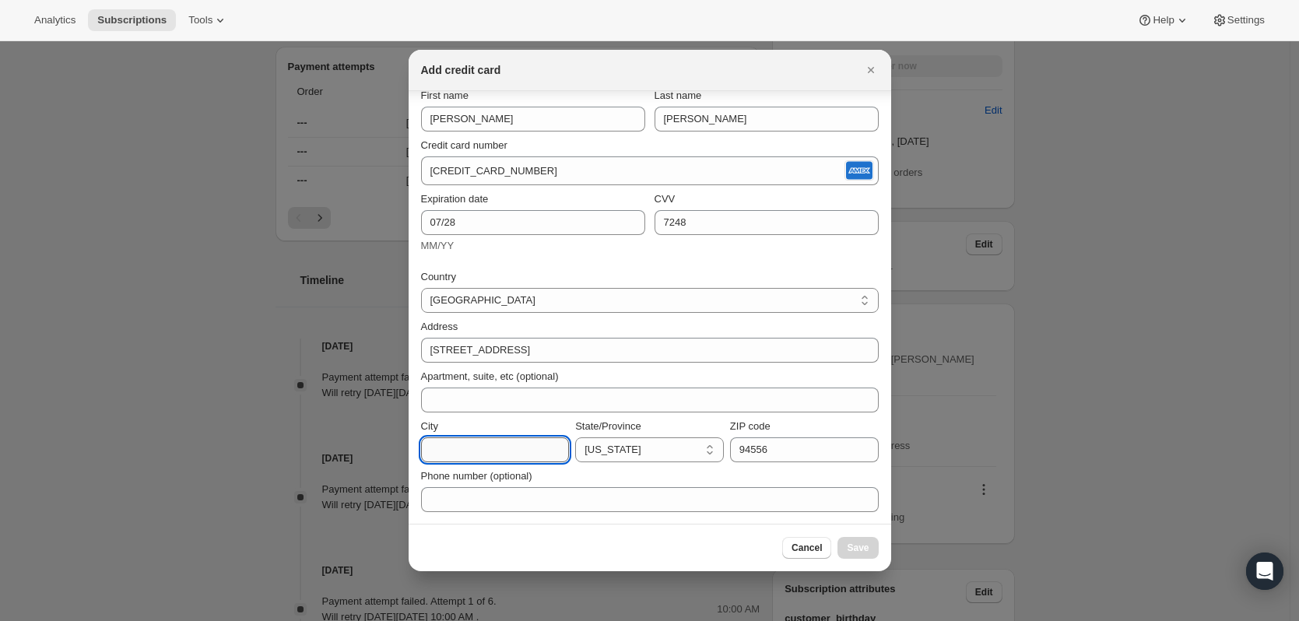
paste input "Moraga"
type input "Moraga"
click at [865, 551] on span "Save" at bounding box center [858, 548] width 22 height 12
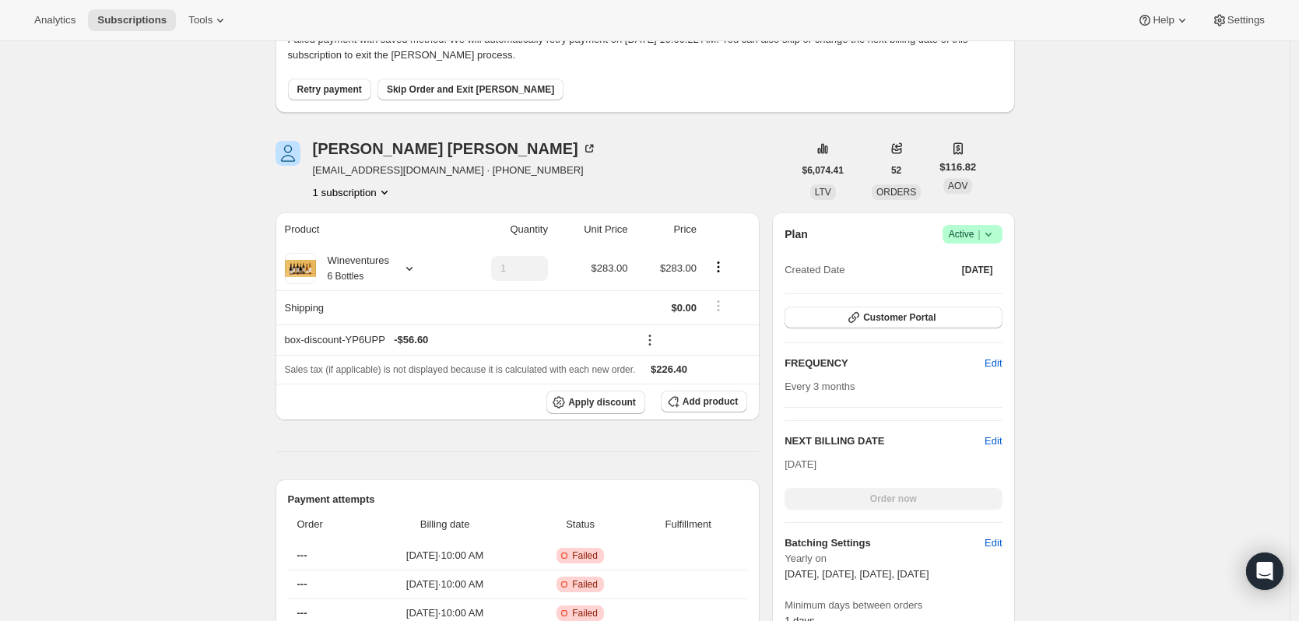
scroll to position [0, 0]
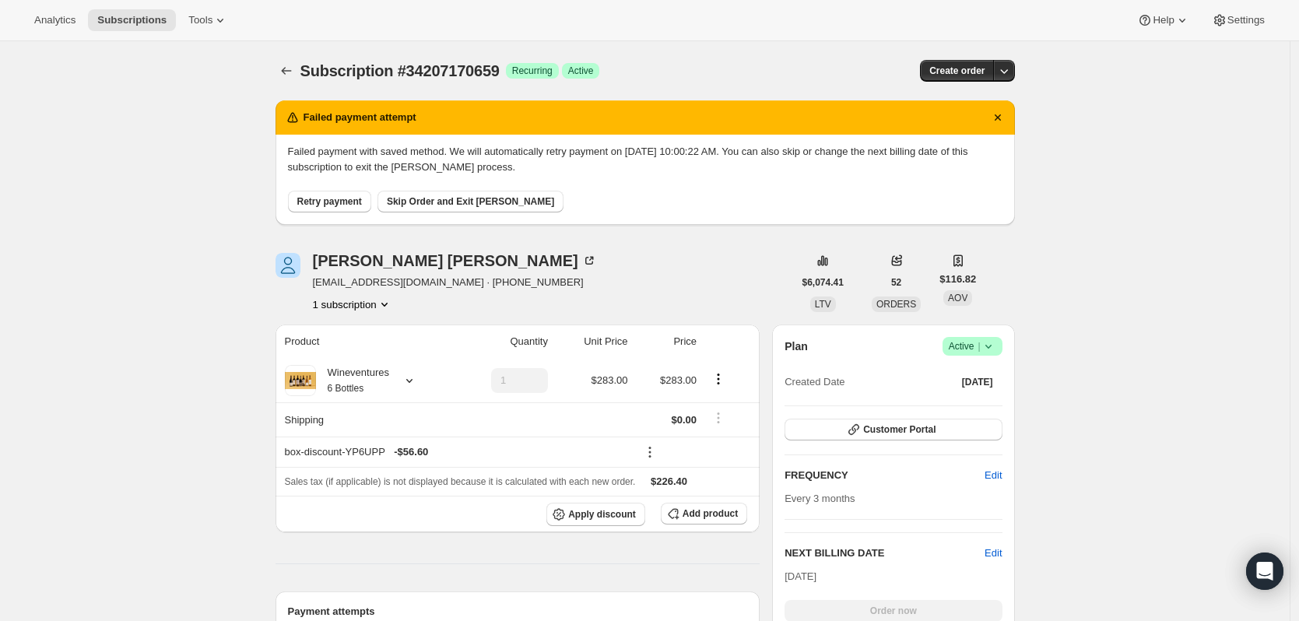
click at [319, 210] on button "Retry payment" at bounding box center [329, 202] width 83 height 22
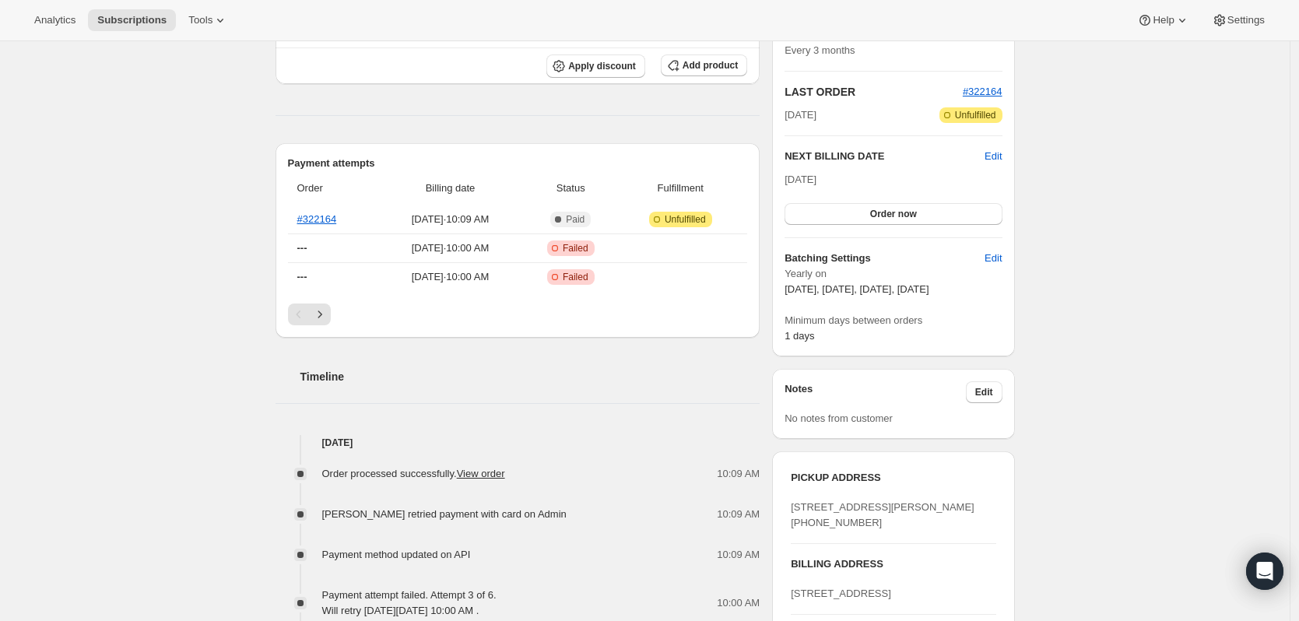
scroll to position [233, 0]
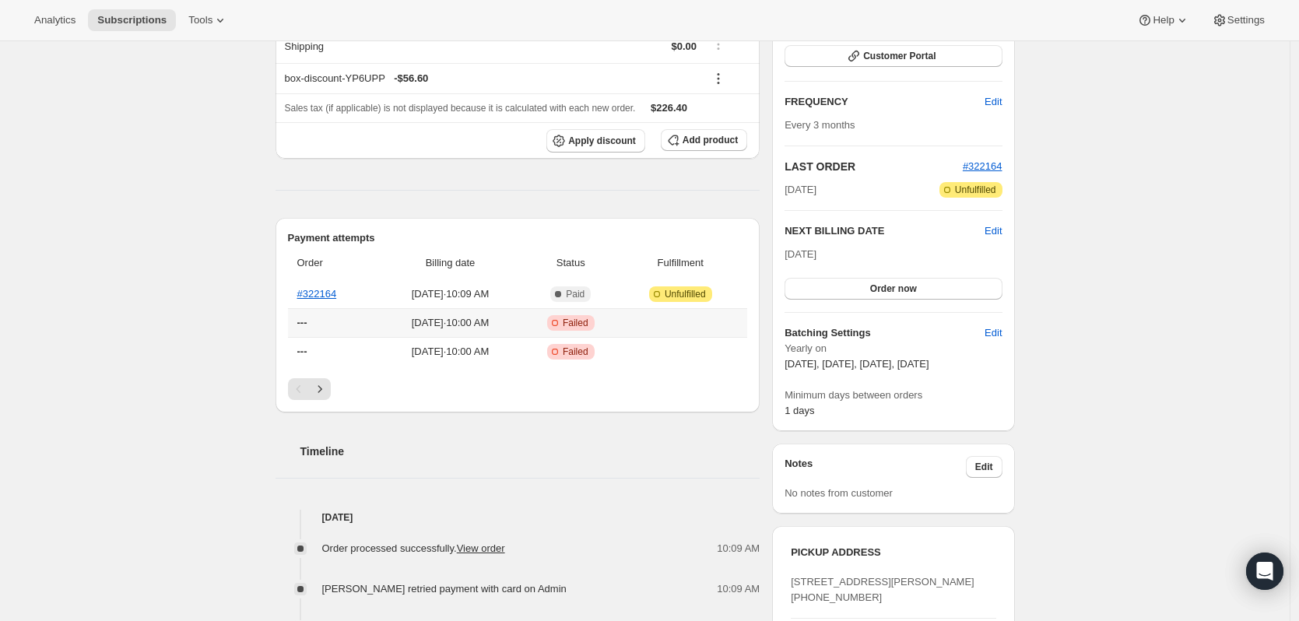
click at [322, 308] on th "---" at bounding box center [333, 322] width 90 height 29
click at [322, 294] on link "#322164" at bounding box center [317, 294] width 40 height 12
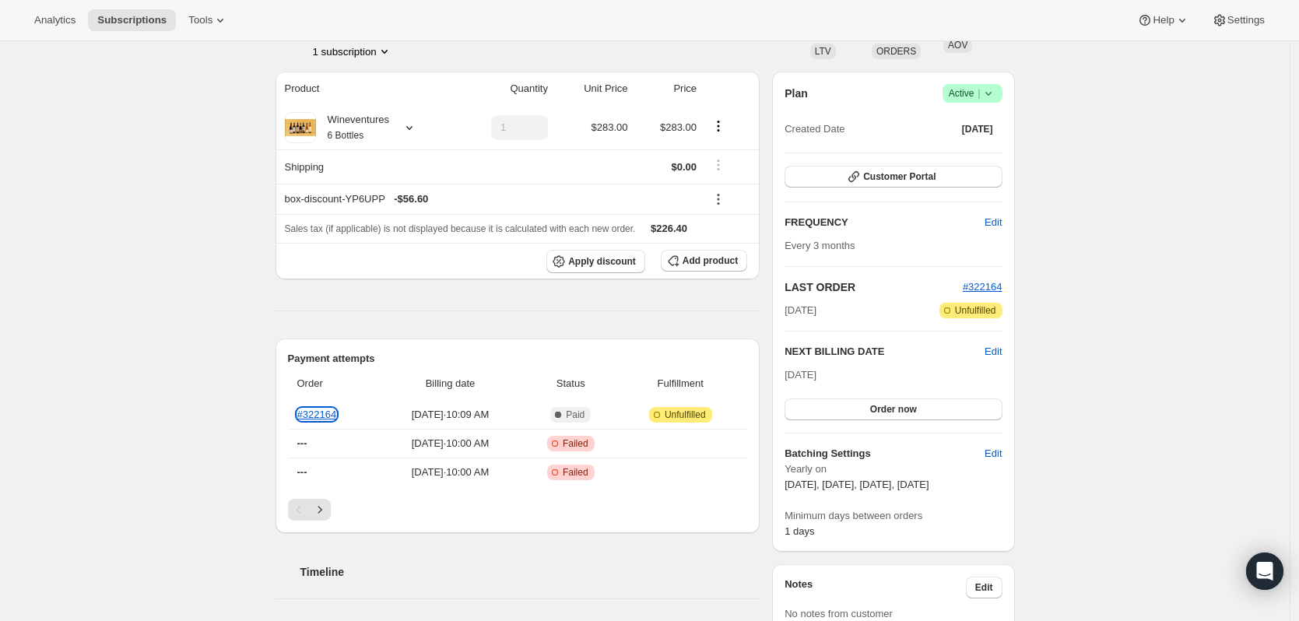
scroll to position [0, 0]
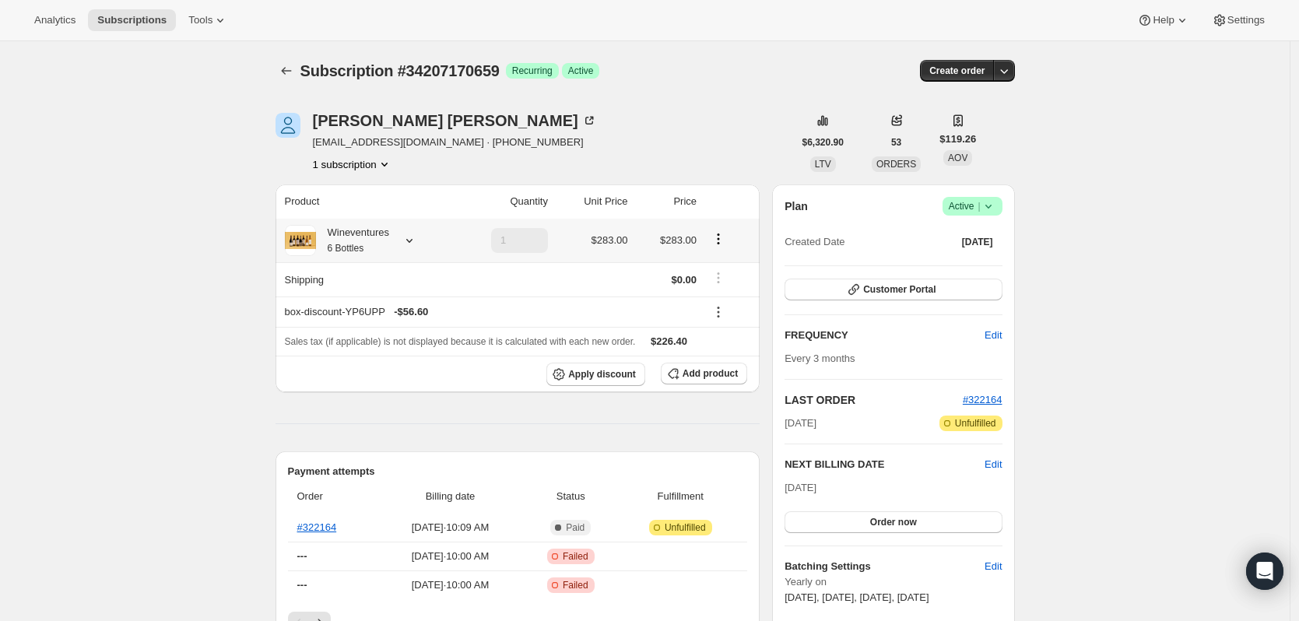
click at [415, 244] on icon at bounding box center [410, 241] width 16 height 16
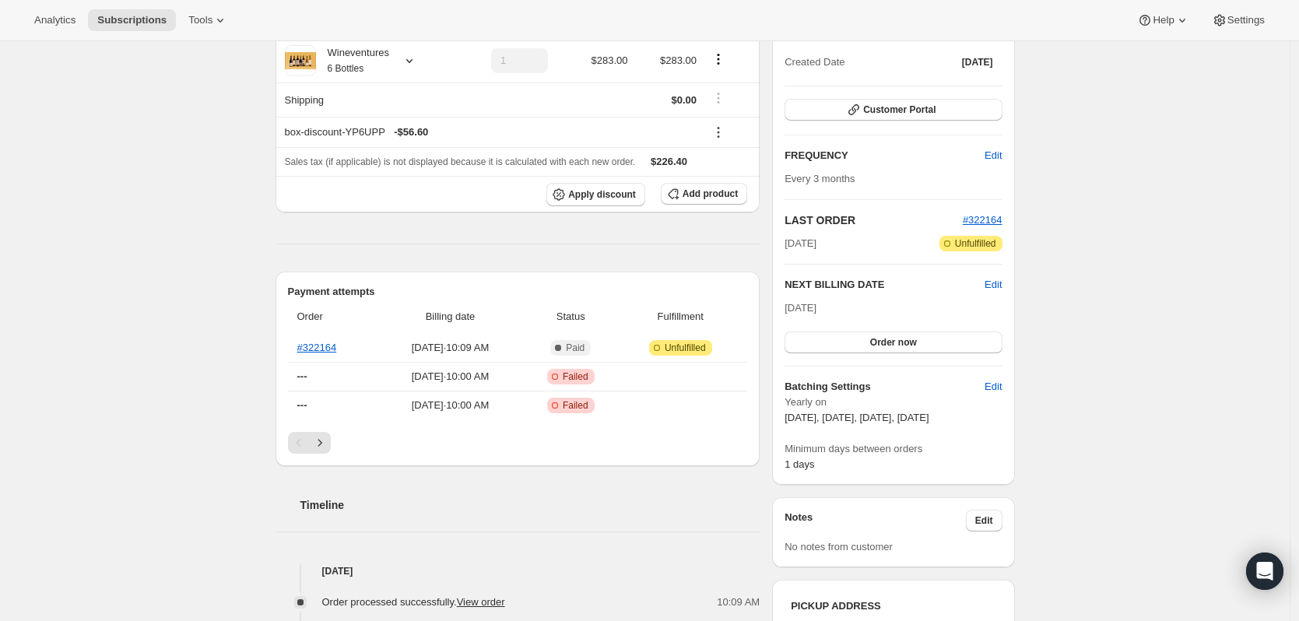
scroll to position [311, 0]
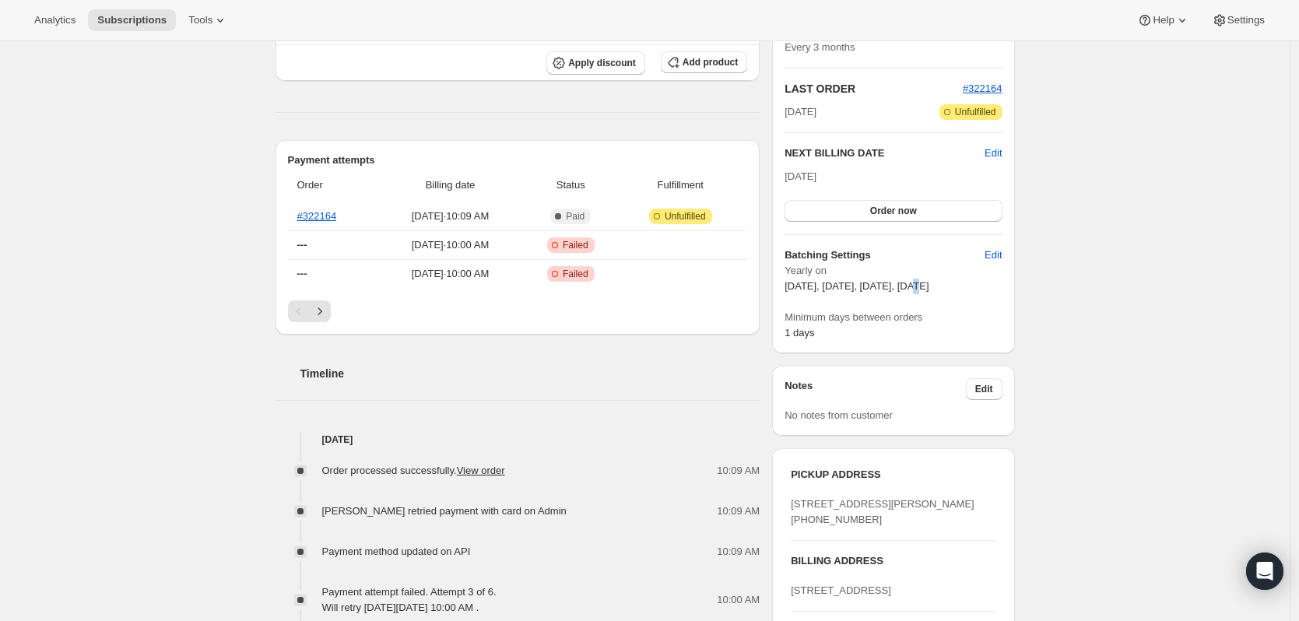
drag, startPoint x: 929, startPoint y: 282, endPoint x: 921, endPoint y: 283, distance: 7.9
click at [921, 283] on span "[DATE], [DATE], [DATE], [DATE]" at bounding box center [857, 286] width 144 height 12
click at [929, 282] on span "[DATE], [DATE], [DATE], [DATE]" at bounding box center [857, 286] width 144 height 12
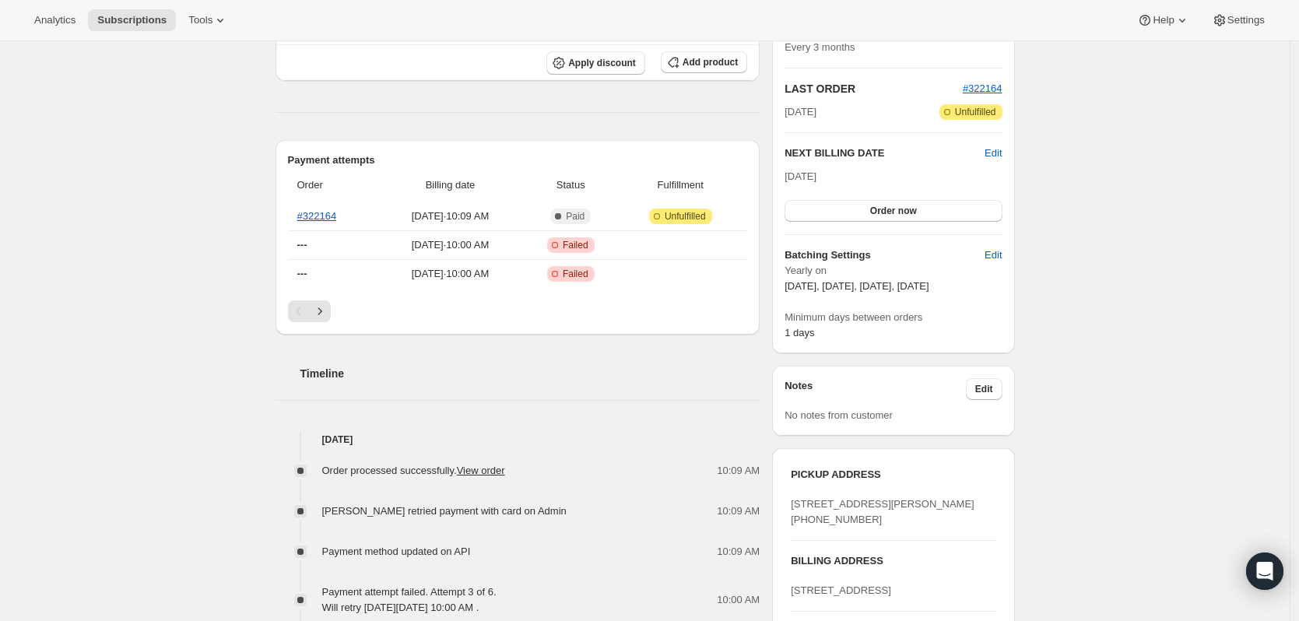
click at [929, 285] on span "[DATE], [DATE], [DATE], [DATE]" at bounding box center [857, 286] width 144 height 12
click at [1052, 309] on div "Subscription #34207170659. This page is ready Subscription #34207170659 Success…" at bounding box center [645, 445] width 1290 height 1431
click at [857, 251] on h6 "Batching Settings" at bounding box center [885, 256] width 200 height 16
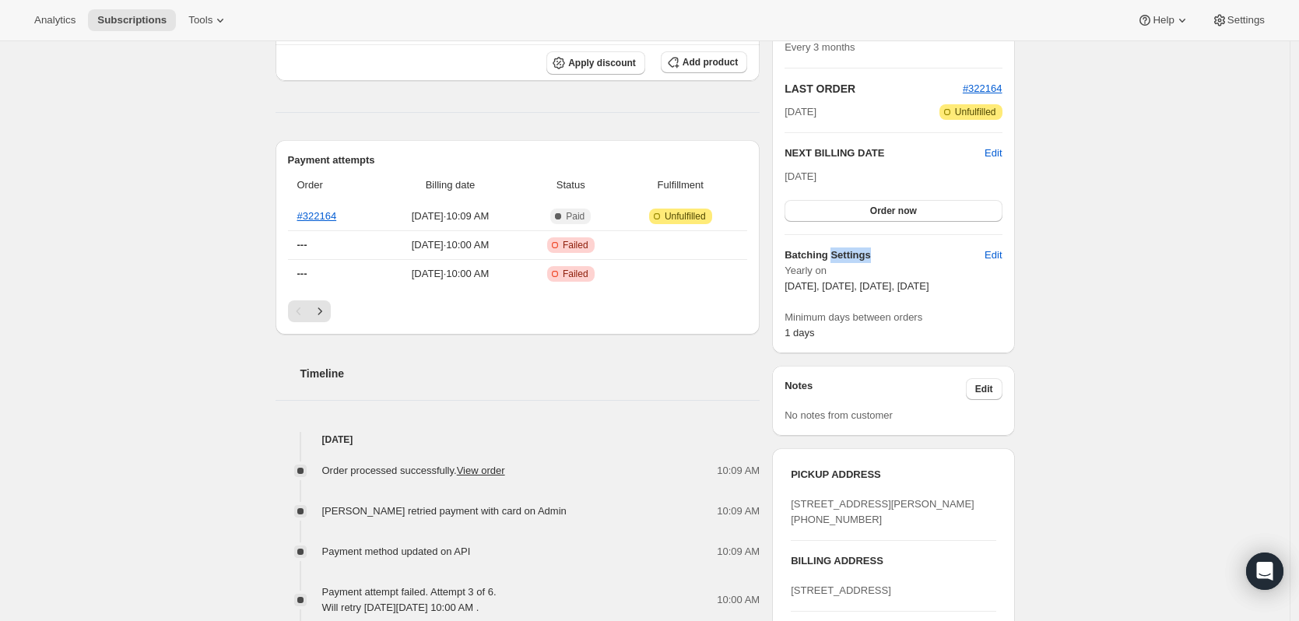
click at [857, 251] on h6 "Batching Settings" at bounding box center [885, 256] width 200 height 16
click at [1121, 331] on div "Subscription #34207170659. This page is ready Subscription #34207170659 Success…" at bounding box center [645, 445] width 1290 height 1431
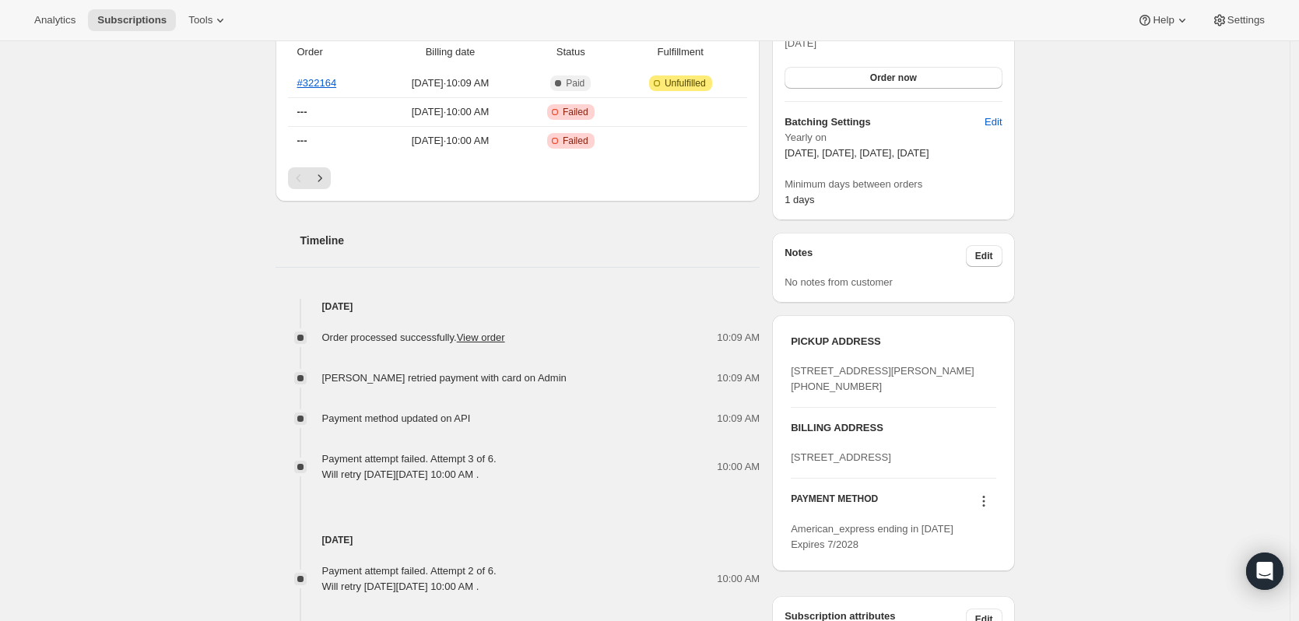
scroll to position [0, 0]
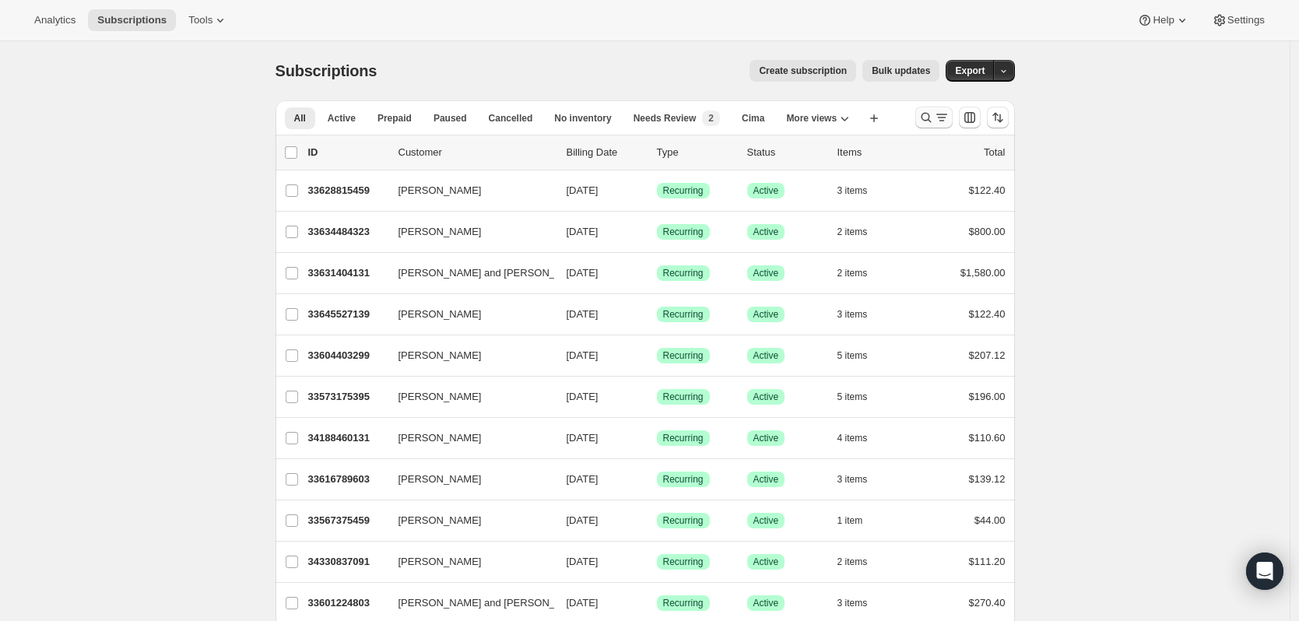
click at [946, 118] on icon "Search and filter results" at bounding box center [942, 118] width 16 height 16
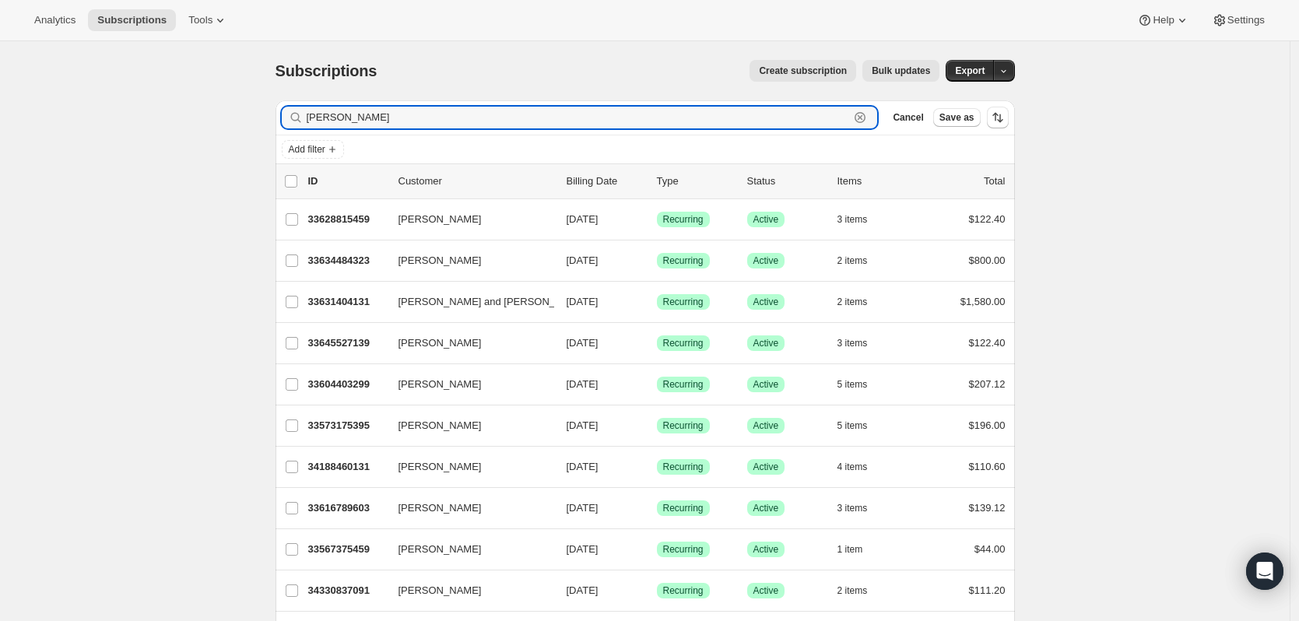
click at [865, 115] on icon "button" at bounding box center [860, 117] width 11 height 11
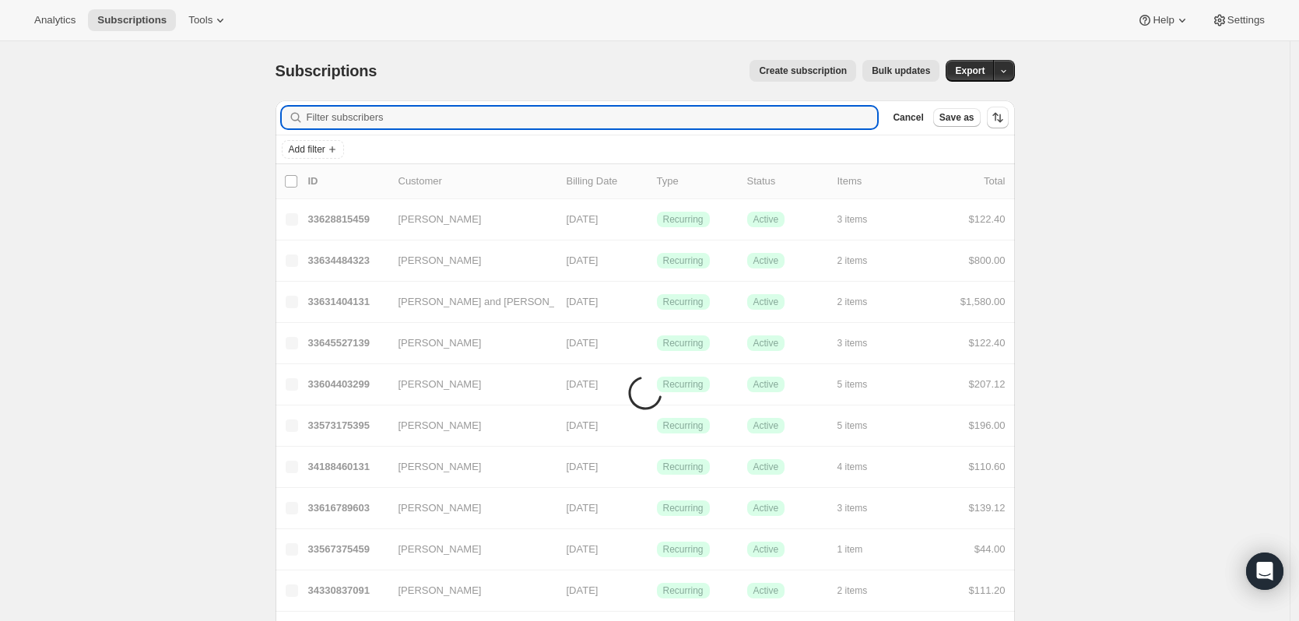
click at [1102, 192] on div "Subscriptions. This page is ready Subscriptions Create subscription Bulk update…" at bounding box center [645, 493] width 1290 height 904
